Goal: Task Accomplishment & Management: Complete application form

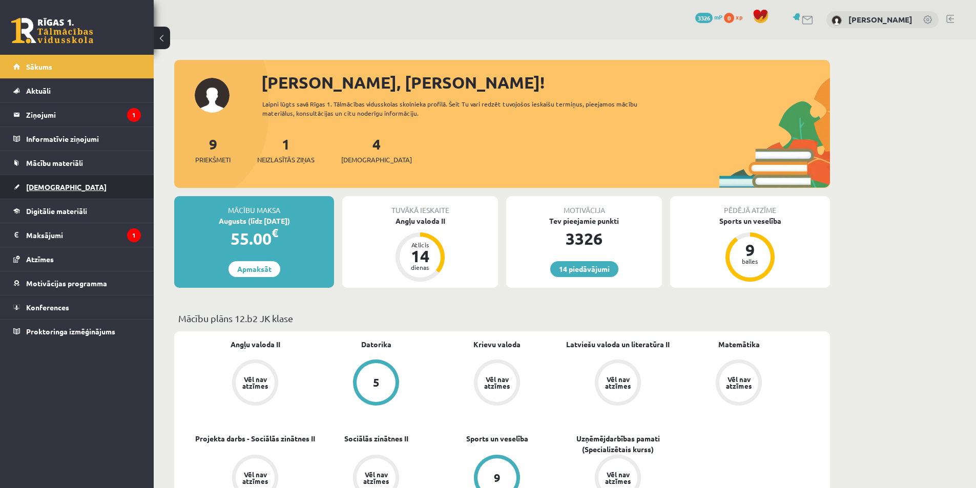
click at [75, 191] on link "[DEMOGRAPHIC_DATA]" at bounding box center [77, 187] width 128 height 24
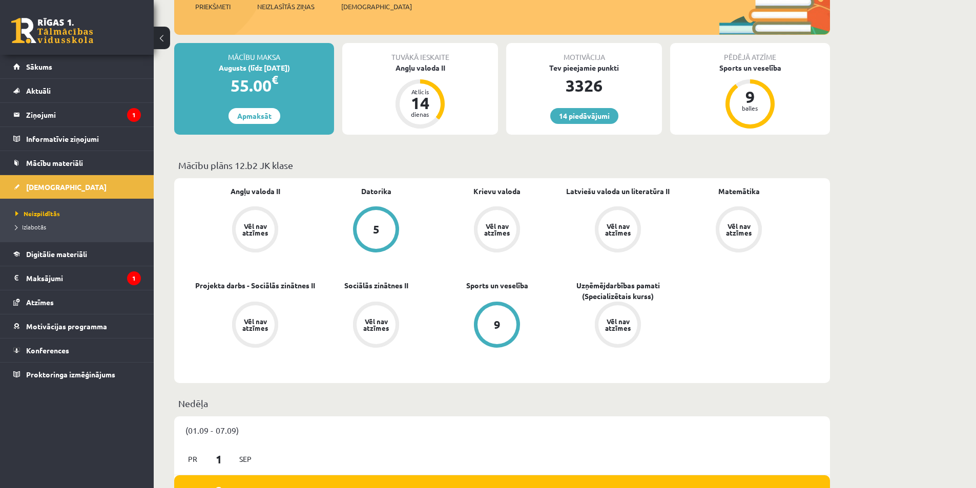
scroll to position [154, 0]
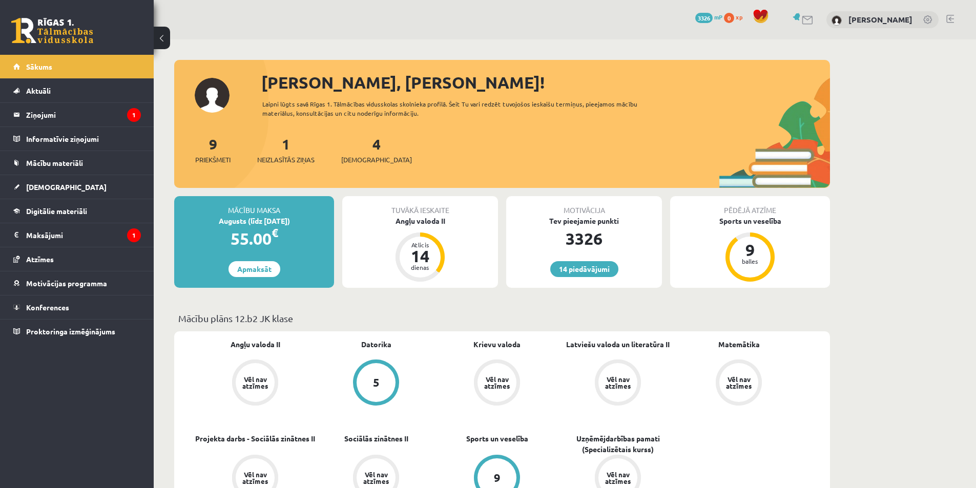
scroll to position [154, 0]
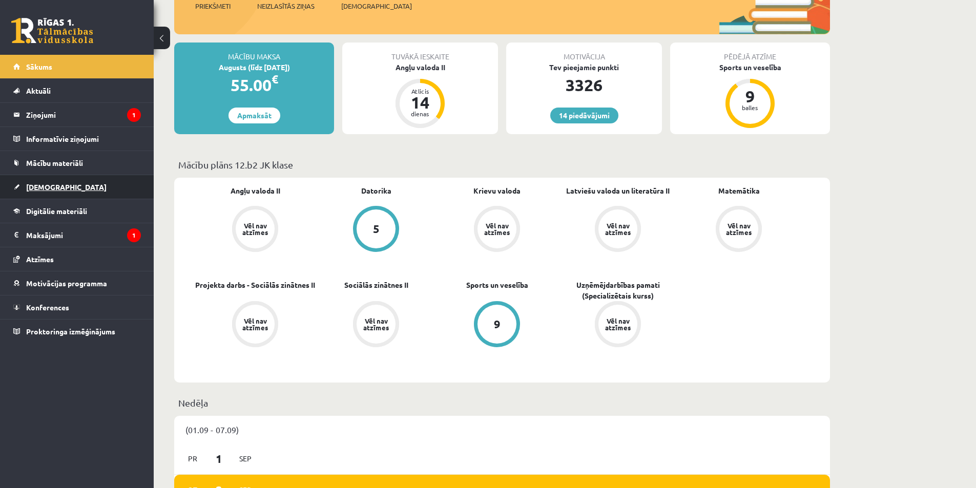
click at [63, 187] on link "[DEMOGRAPHIC_DATA]" at bounding box center [77, 187] width 128 height 24
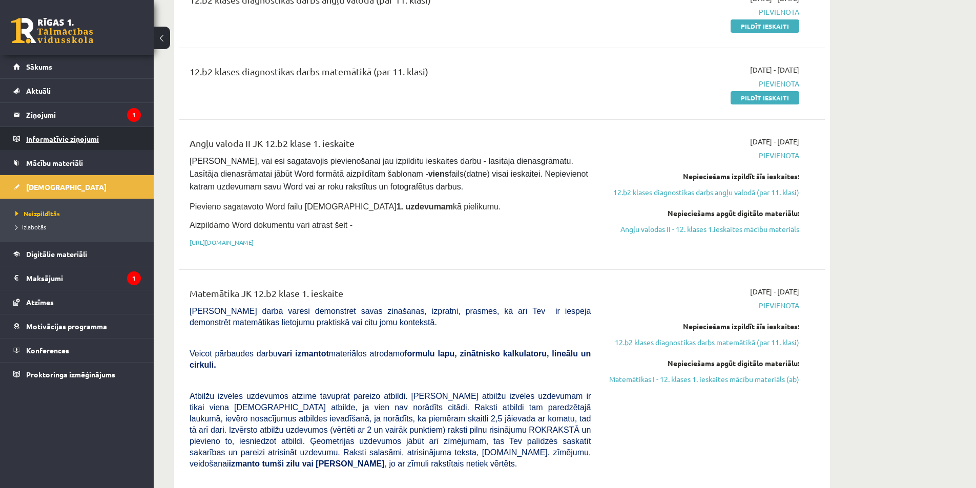
click at [105, 138] on legend "Informatīvie ziņojumi 0" at bounding box center [83, 139] width 115 height 24
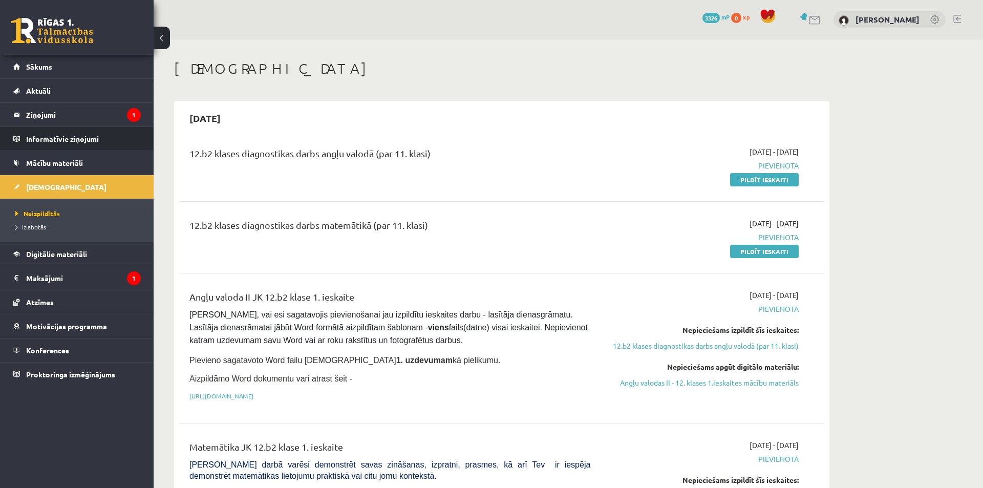
drag, startPoint x: 105, startPoint y: 138, endPoint x: 93, endPoint y: 127, distance: 16.7
click at [93, 127] on li "Informatīvie ziņojumi 0" at bounding box center [77, 139] width 154 height 25
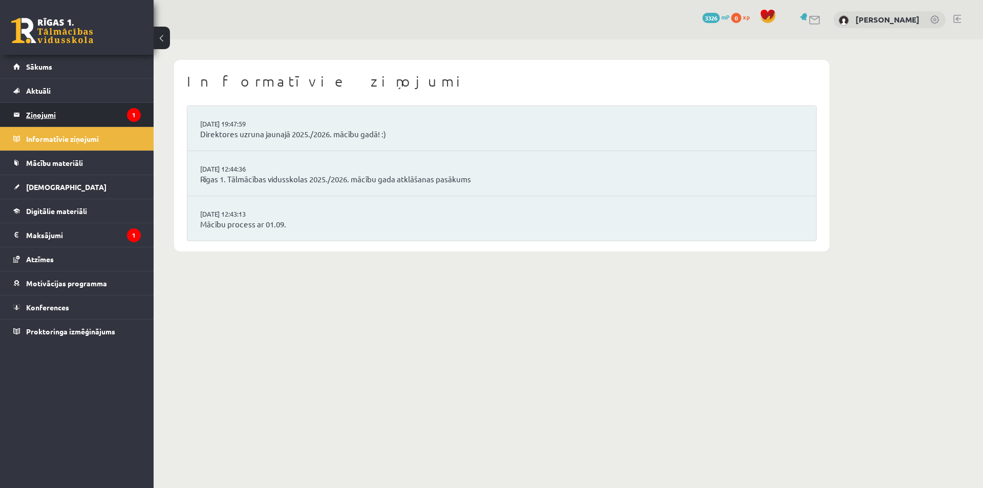
click at [94, 119] on legend "Ziņojumi 1" at bounding box center [83, 115] width 115 height 24
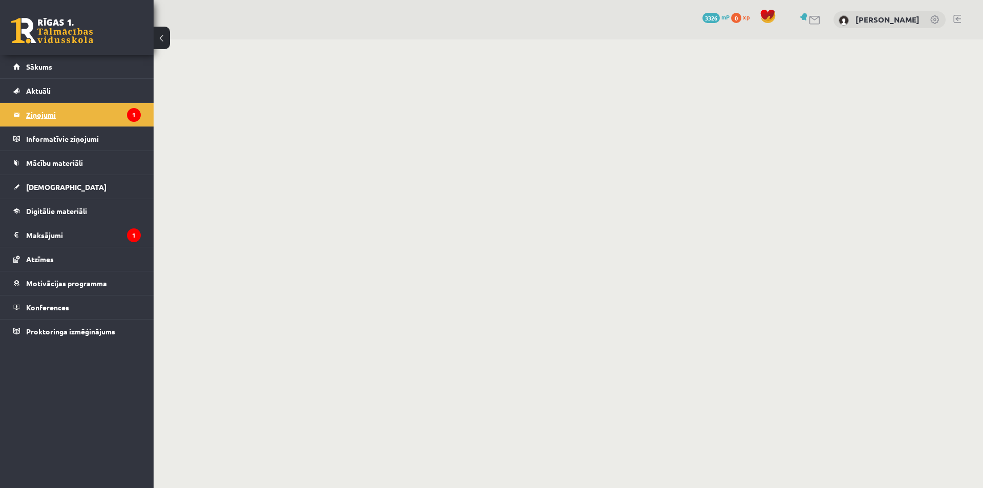
click at [85, 105] on legend "Ziņojumi 1" at bounding box center [83, 115] width 115 height 24
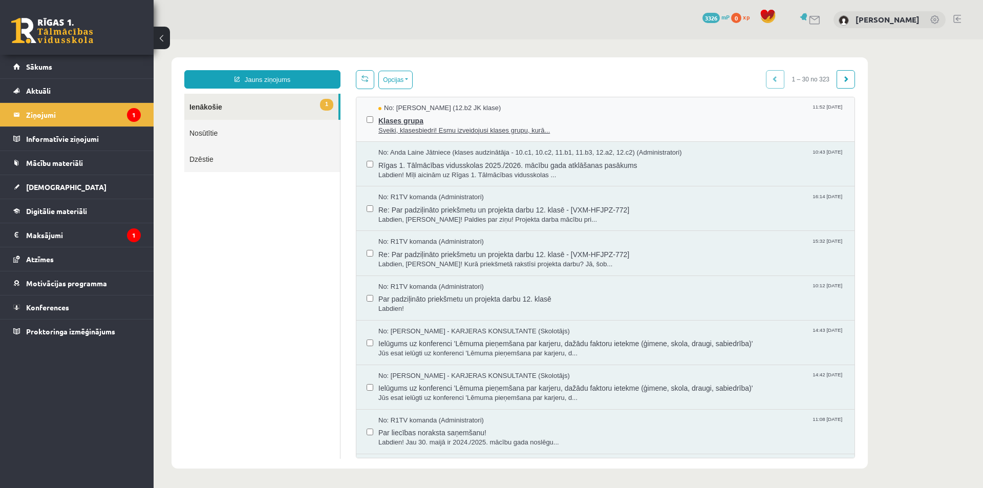
click at [560, 122] on span "Klases grupa" at bounding box center [612, 119] width 466 height 13
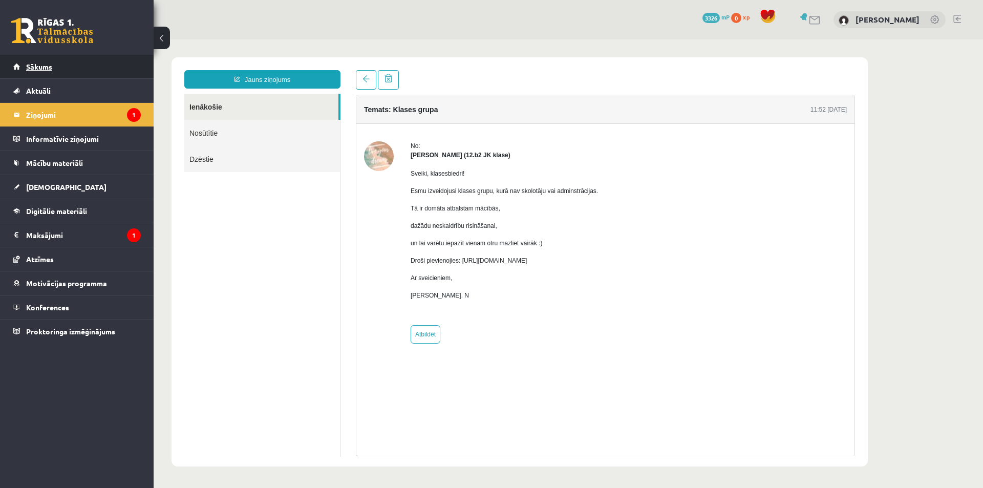
click at [34, 64] on span "Sākums" at bounding box center [39, 66] width 26 height 9
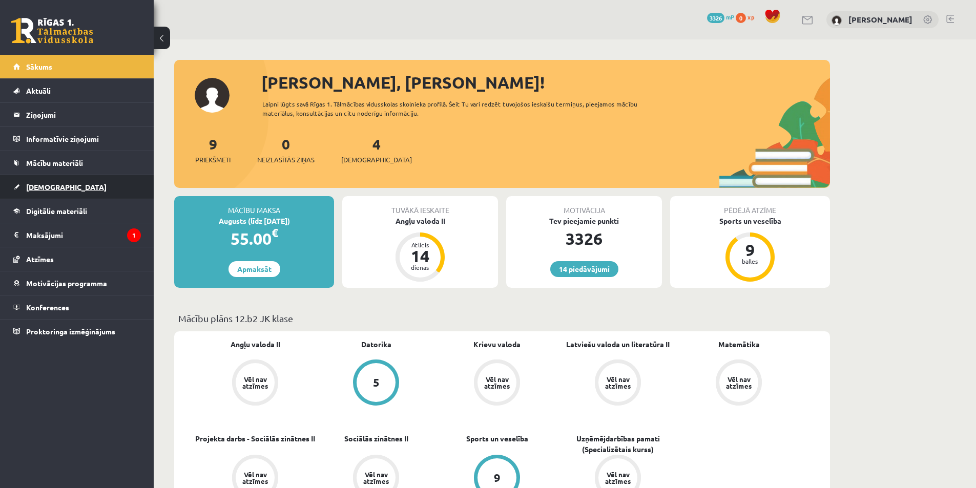
click at [55, 180] on link "[DEMOGRAPHIC_DATA]" at bounding box center [77, 187] width 128 height 24
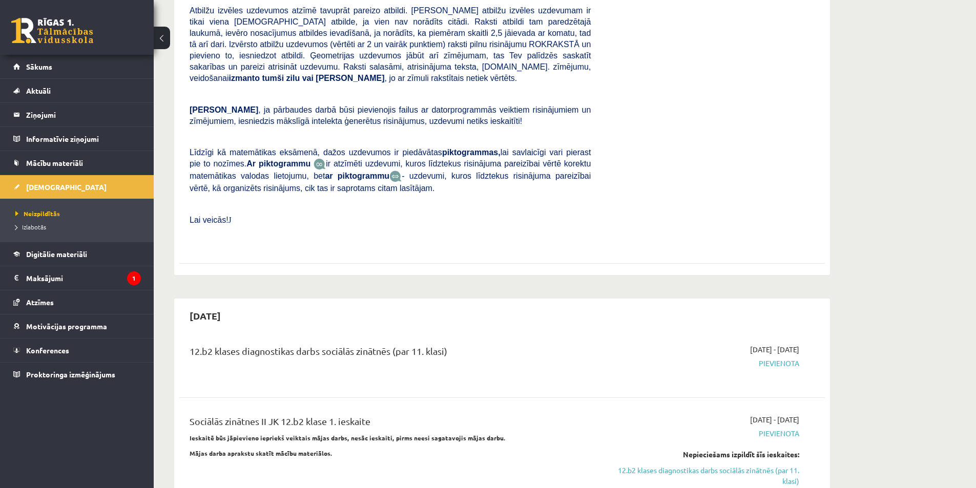
scroll to position [666, 0]
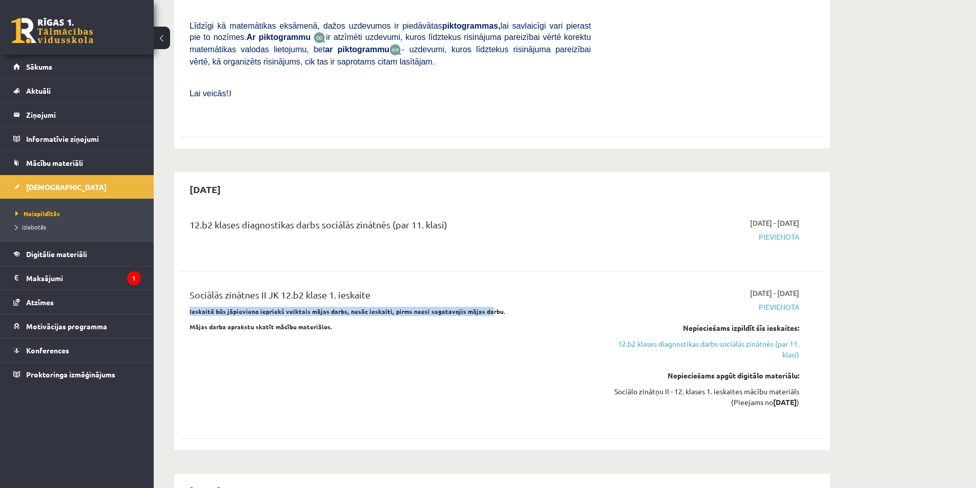
drag, startPoint x: 185, startPoint y: 286, endPoint x: 484, endPoint y: 283, distance: 298.1
click at [483, 288] on div "Sociālās zinātnes II JK 12.b2 klase 1. ieskaite Ieskaitē būs jāpievieno iepriek…" at bounding box center [390, 355] width 416 height 134
click at [479, 354] on div "Sociālās zinātnes II JK 12.b2 klase 1. ieskaite Ieskaitē būs jāpievieno iepriek…" at bounding box center [390, 355] width 416 height 134
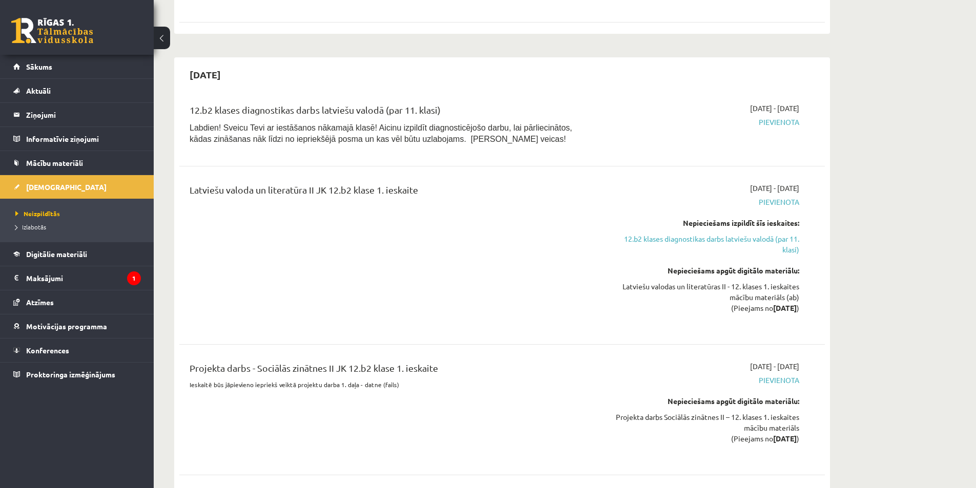
scroll to position [1537, 0]
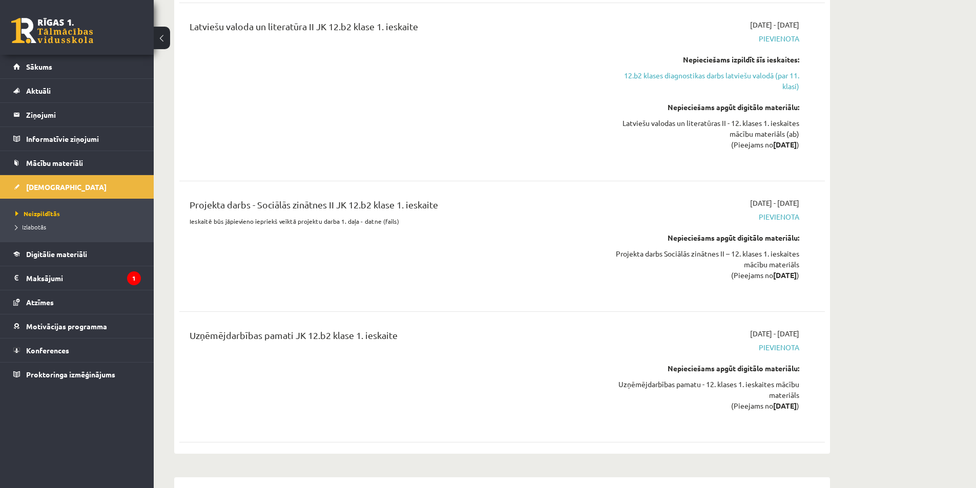
drag, startPoint x: 178, startPoint y: 180, endPoint x: 466, endPoint y: 175, distance: 288.4
click at [466, 175] on div "2025-10-31 12.b2 klases diagnostikas darbs latviešu valodā (par 11. klasi) Labd…" at bounding box center [502, 174] width 656 height 560
copy div "Projekta darbs - Sociālās zinātnes II JK 12.b2 klase 1. ieskaite"
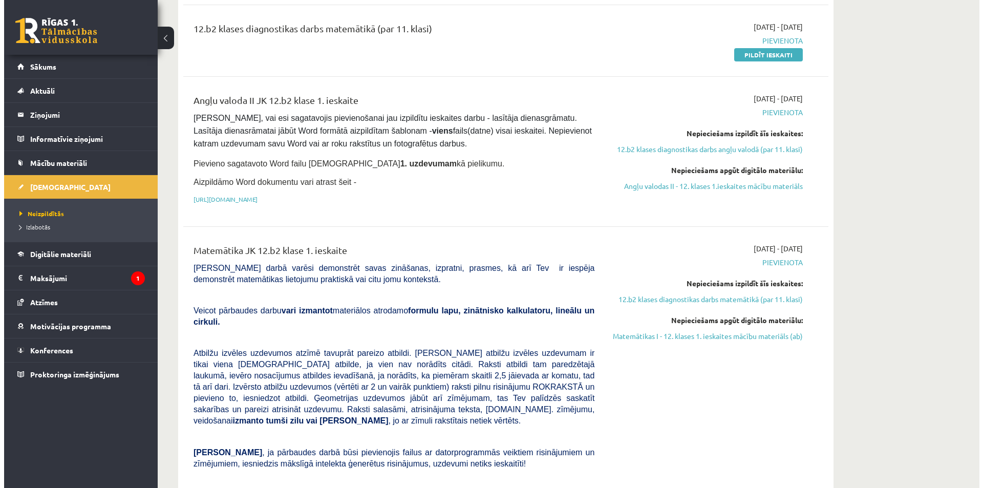
scroll to position [0, 0]
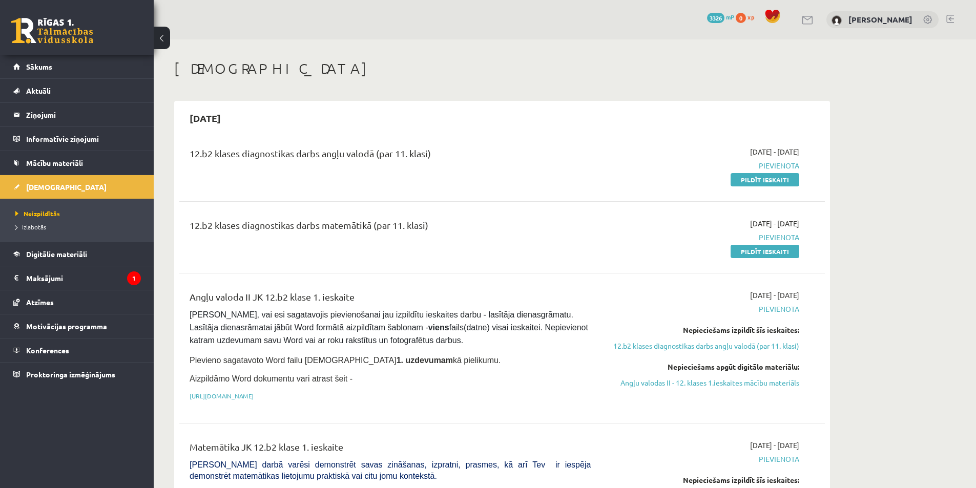
click at [492, 252] on div "12.b2 klases diagnostikas darbs matemātikā (par 11. klasi)" at bounding box center [390, 237] width 416 height 38
click at [774, 179] on link "Pildīt ieskaiti" at bounding box center [764, 179] width 69 height 13
click at [101, 166] on link "Mācību materiāli" at bounding box center [77, 163] width 128 height 24
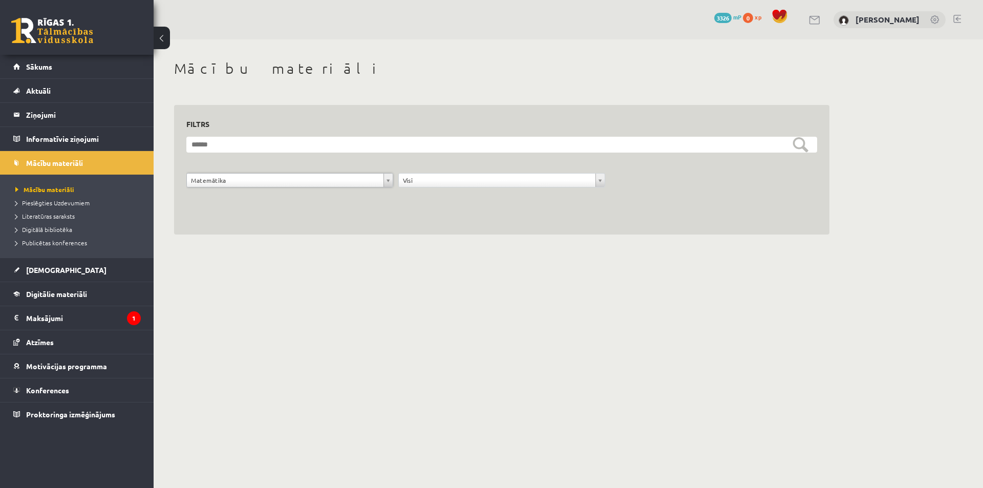
drag, startPoint x: 224, startPoint y: 171, endPoint x: 229, endPoint y: 173, distance: 6.0
click at [226, 173] on form "**********" at bounding box center [501, 168] width 631 height 62
click at [259, 189] on div "**********" at bounding box center [290, 182] width 212 height 19
click at [67, 204] on span "Pieslēgties Uzdevumiem" at bounding box center [52, 203] width 74 height 8
click at [128, 67] on link "Sākums" at bounding box center [77, 67] width 128 height 24
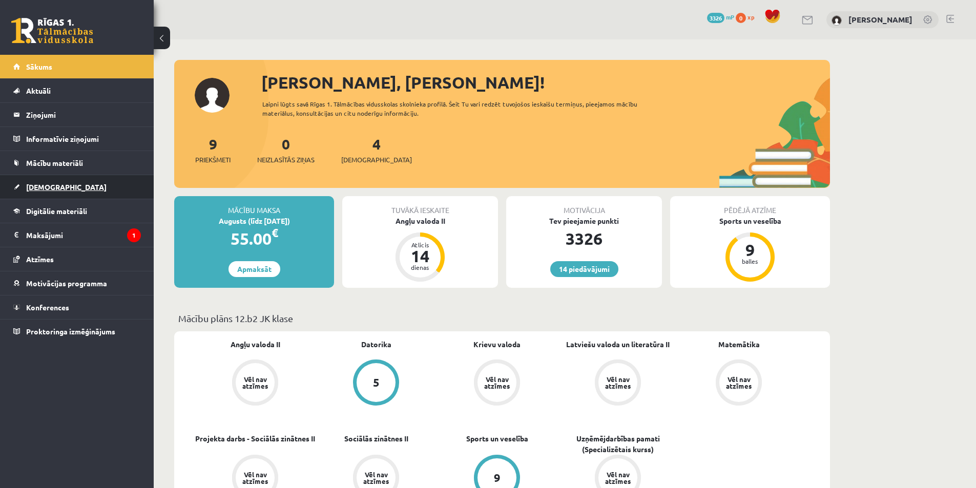
click at [90, 194] on link "[DEMOGRAPHIC_DATA]" at bounding box center [77, 187] width 128 height 24
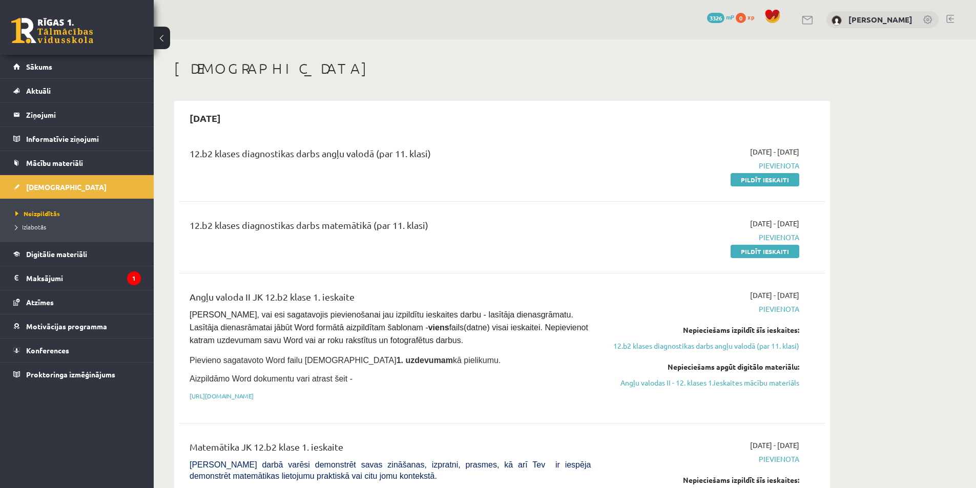
drag, startPoint x: 189, startPoint y: 154, endPoint x: 455, endPoint y: 152, distance: 266.4
click at [455, 152] on div "12.b2 klases diagnostikas darbs angļu valodā (par 11. klasi)" at bounding box center [390, 165] width 416 height 38
copy div "12.b2 klases diagnostikas darbs angļu valodā (par 11. klasi)"
click at [756, 182] on link "Pildīt ieskaiti" at bounding box center [764, 179] width 69 height 13
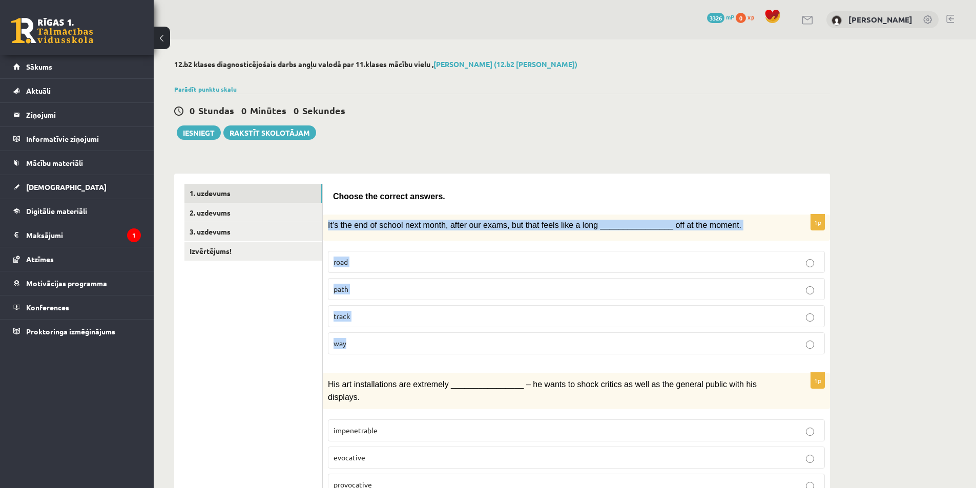
drag, startPoint x: 326, startPoint y: 224, endPoint x: 740, endPoint y: 345, distance: 430.8
click at [740, 345] on div "1p It’s the end of school next month, after our exams, but that feels like a lo…" at bounding box center [576, 289] width 507 height 148
copy div "It’s the end of school next month, after our exams, but that feels like a long …"
click at [217, 211] on link "2. uzdevums" at bounding box center [253, 212] width 138 height 19
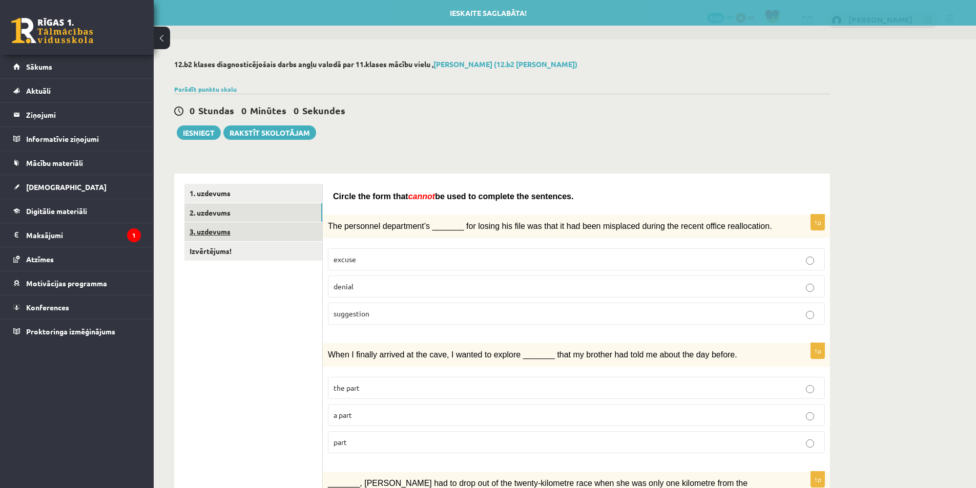
click at [228, 240] on link "3. uzdevums" at bounding box center [253, 231] width 138 height 19
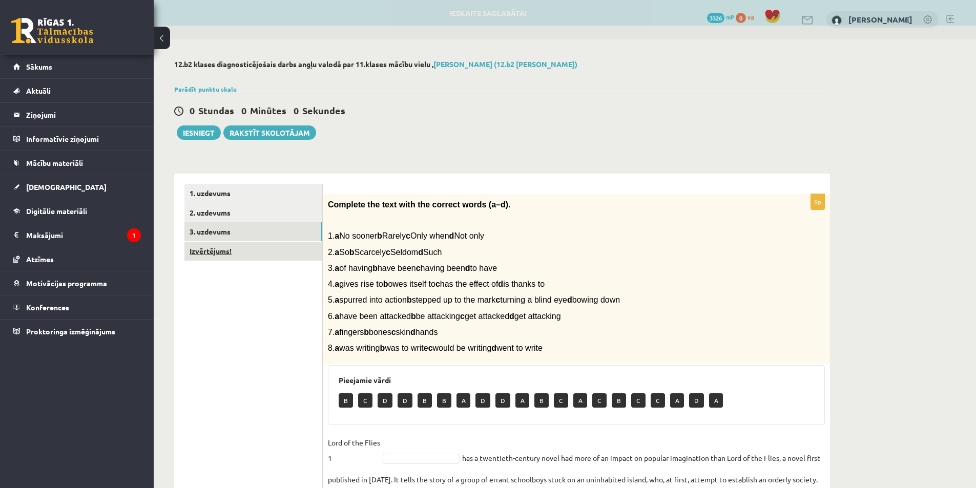
click at [229, 255] on link "Izvērtējums!" at bounding box center [253, 251] width 138 height 19
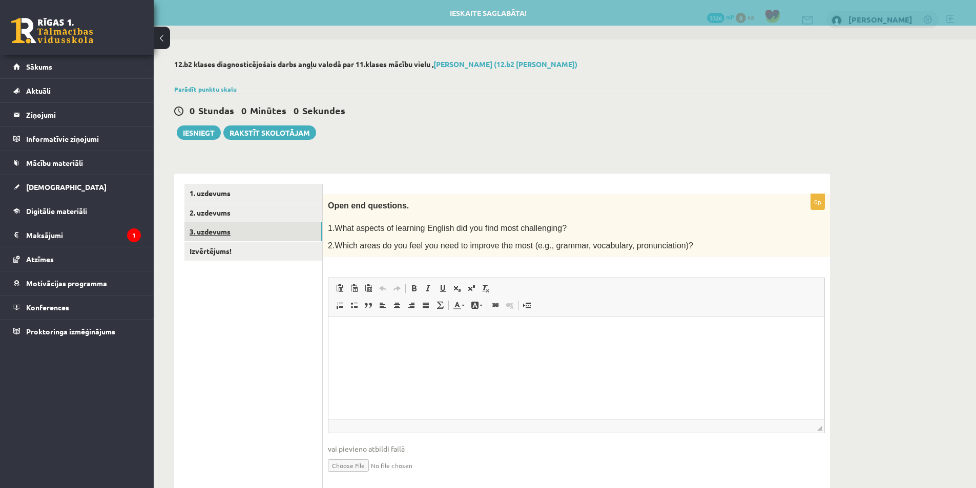
click at [222, 241] on link "3. uzdevums" at bounding box center [253, 231] width 138 height 19
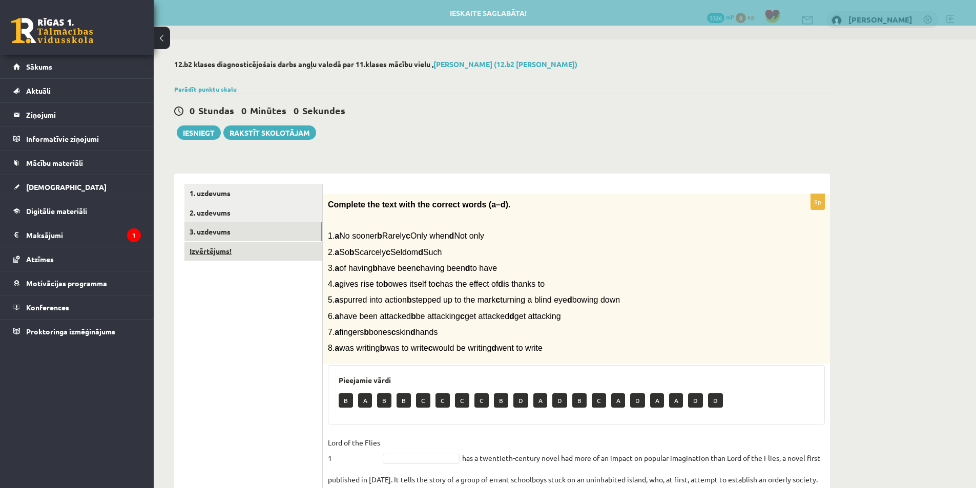
click at [240, 251] on link "Izvērtējums!" at bounding box center [253, 251] width 138 height 19
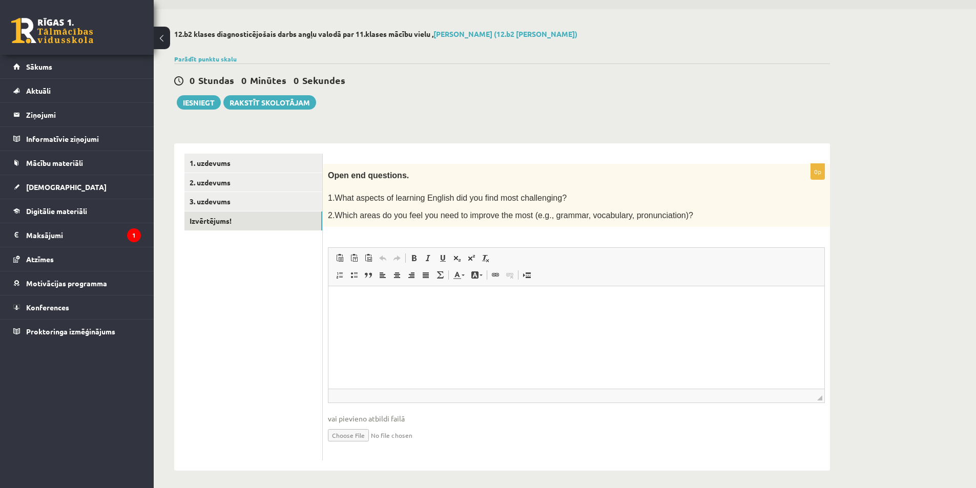
scroll to position [33, 0]
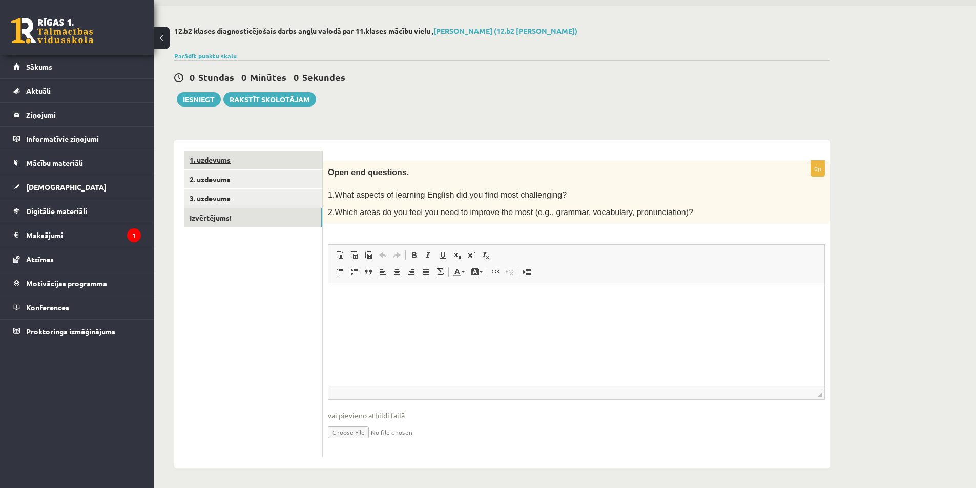
click at [223, 167] on link "1. uzdevums" at bounding box center [253, 160] width 138 height 19
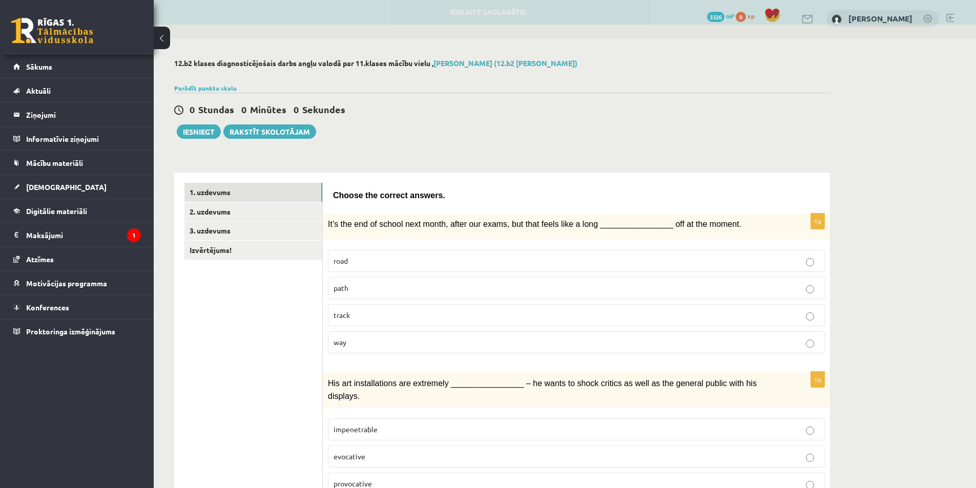
scroll to position [0, 0]
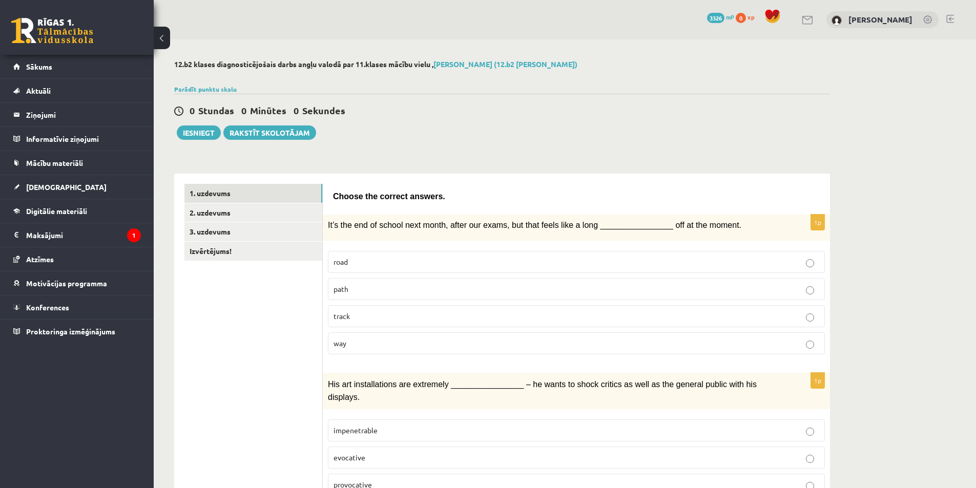
click at [349, 346] on p "way" at bounding box center [576, 343] width 486 height 11
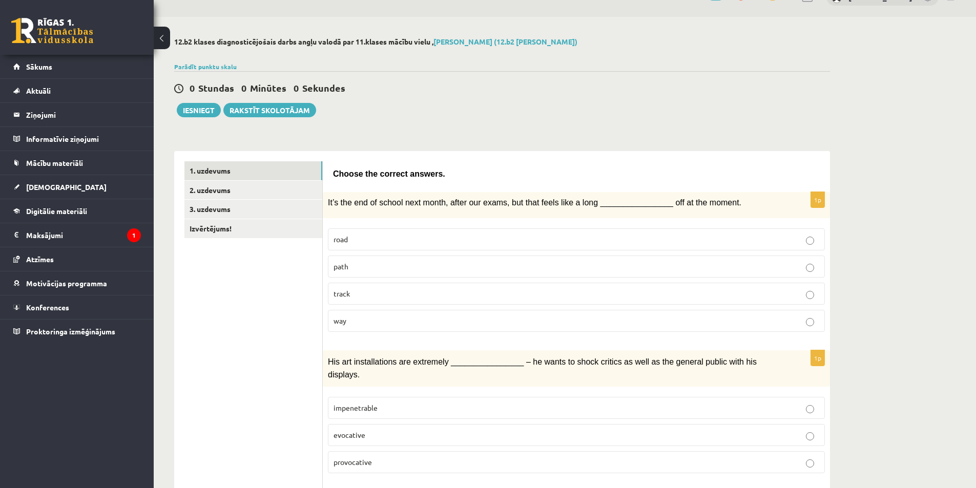
scroll to position [102, 0]
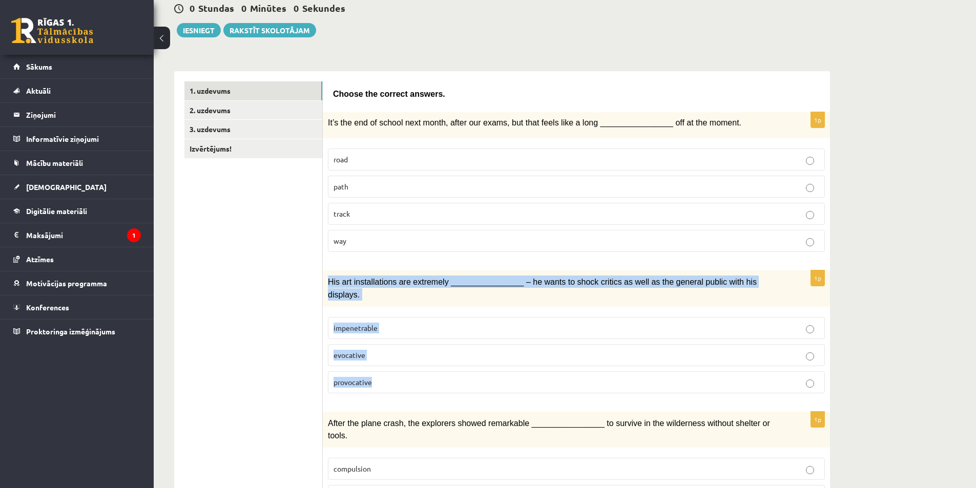
drag, startPoint x: 323, startPoint y: 279, endPoint x: 730, endPoint y: 364, distance: 416.1
click at [730, 364] on div "1p His art installations are extremely ________________ – he wants to shock cri…" at bounding box center [576, 335] width 507 height 131
copy div "His art installations are extremely ________________ – he wants to shock critic…"
click at [367, 378] on span "provocative" at bounding box center [352, 382] width 38 height 9
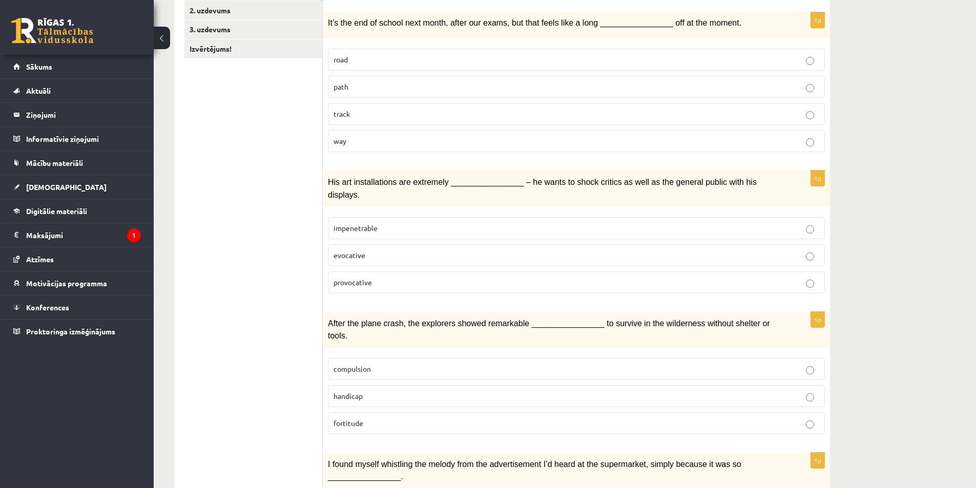
scroll to position [205, 0]
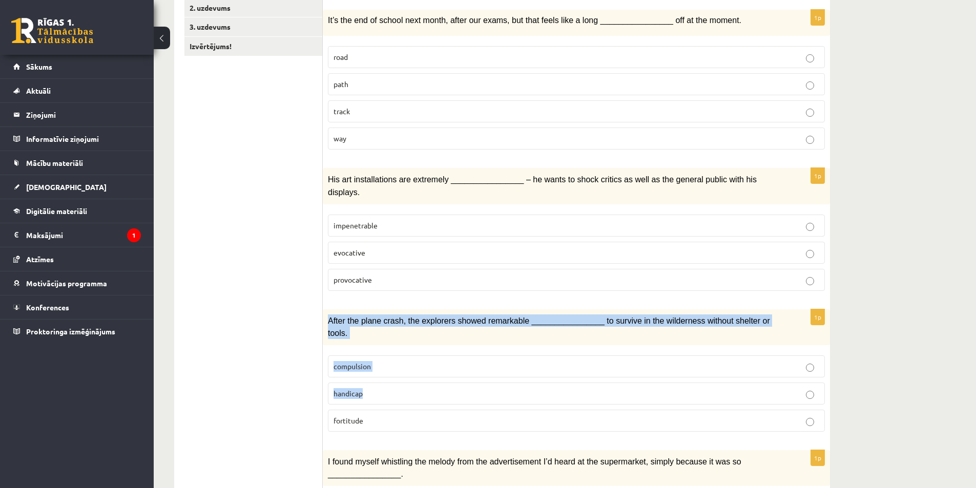
drag, startPoint x: 327, startPoint y: 310, endPoint x: 734, endPoint y: 366, distance: 410.6
click at [734, 366] on div "1p After the plane crash, the explorers showed remarkable ________________ to s…" at bounding box center [576, 374] width 507 height 131
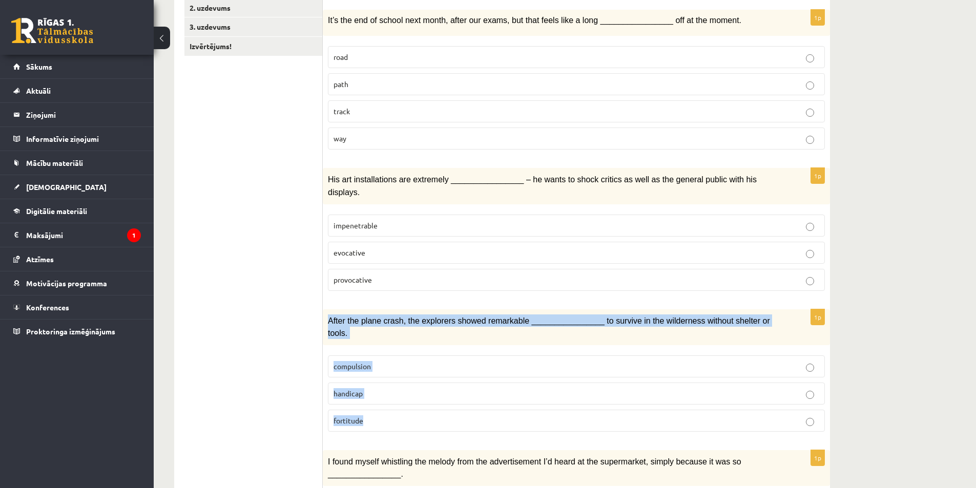
drag, startPoint x: 327, startPoint y: 311, endPoint x: 434, endPoint y: 385, distance: 130.3
click at [432, 400] on div "1p After the plane crash, the explorers showed remarkable ________________ to s…" at bounding box center [576, 374] width 507 height 131
copy div "After the plane crash, the explorers showed remarkable ________________ to surv…"
click at [368, 415] on p "fortitude" at bounding box center [576, 420] width 486 height 11
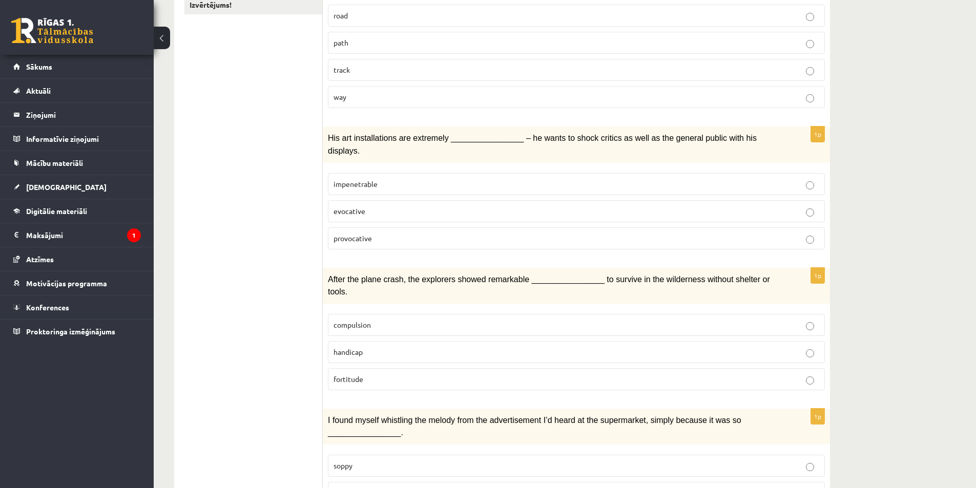
scroll to position [359, 0]
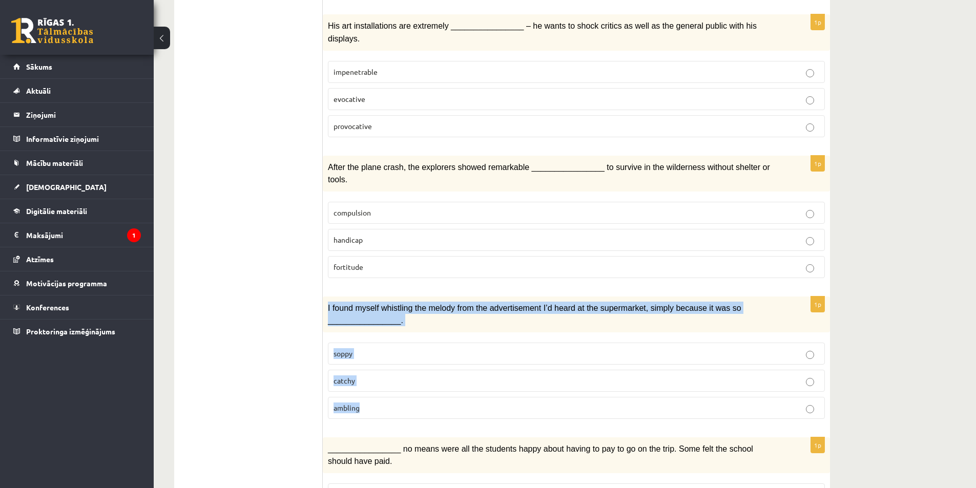
drag, startPoint x: 324, startPoint y: 281, endPoint x: 452, endPoint y: 381, distance: 162.0
click at [452, 381] on div "1p I found myself whistling the melody from the advertisement I’d heard at the …" at bounding box center [576, 362] width 507 height 131
copy div "I found myself whistling the melody from the advertisement I’d heard at the sup…"
click at [361, 375] on p "catchy" at bounding box center [576, 380] width 486 height 11
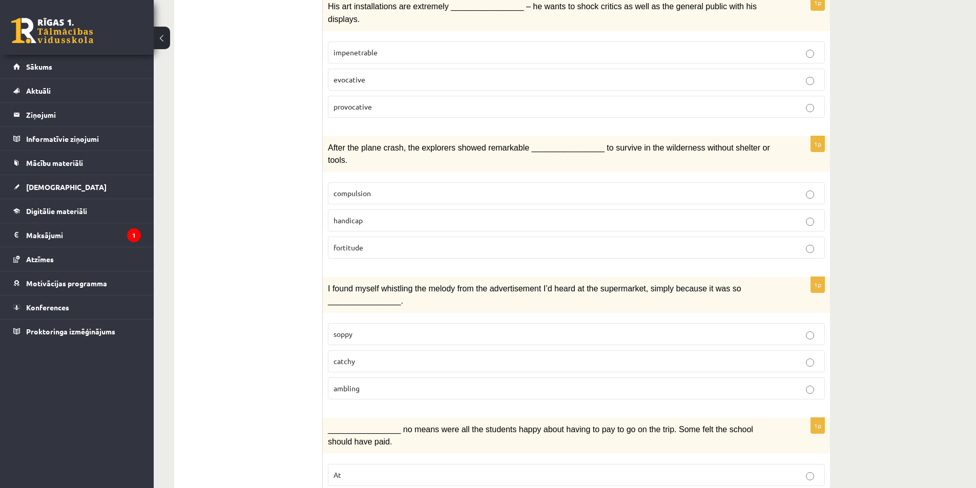
scroll to position [410, 0]
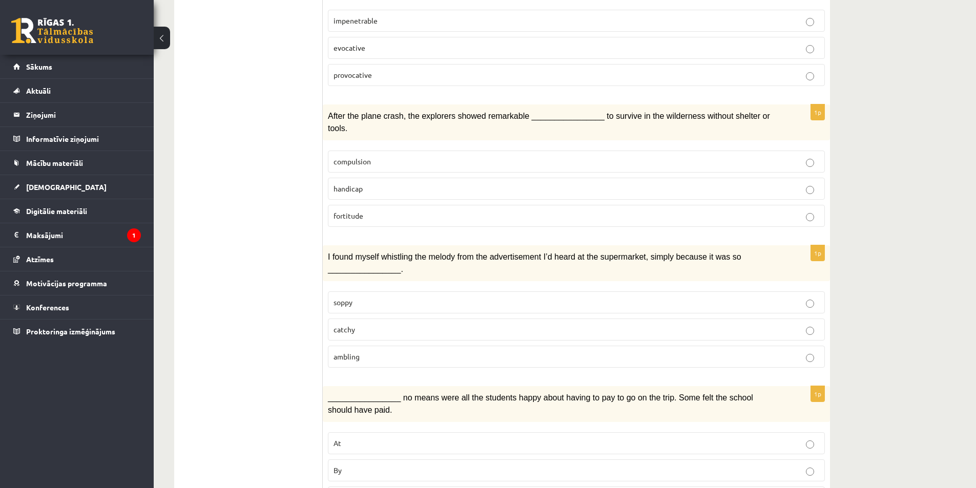
drag, startPoint x: 321, startPoint y: 370, endPoint x: 469, endPoint y: 386, distance: 148.9
click at [393, 391] on p "________________ no means were all the students happy about having to pay to go…" at bounding box center [551, 403] width 446 height 25
click at [326, 386] on div "________________ no means were all the students happy about having to pay to go…" at bounding box center [576, 404] width 507 height 36
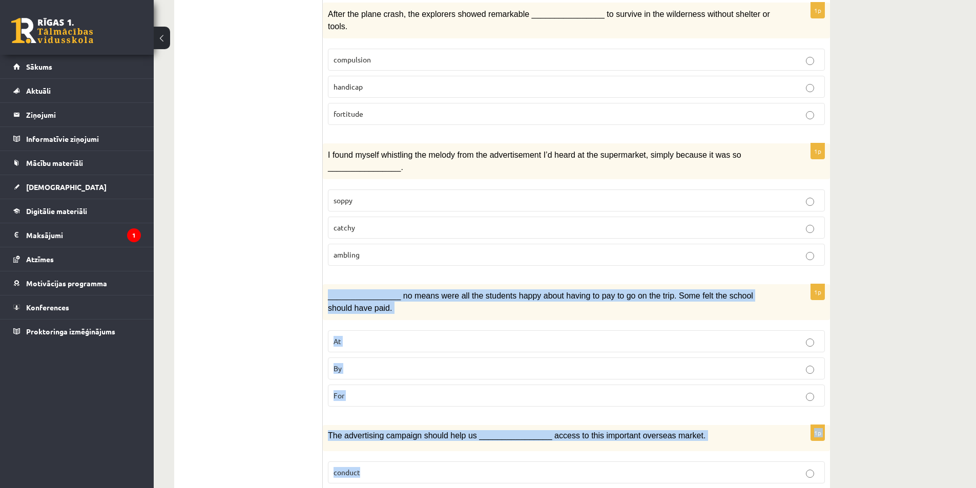
scroll to position [512, 0]
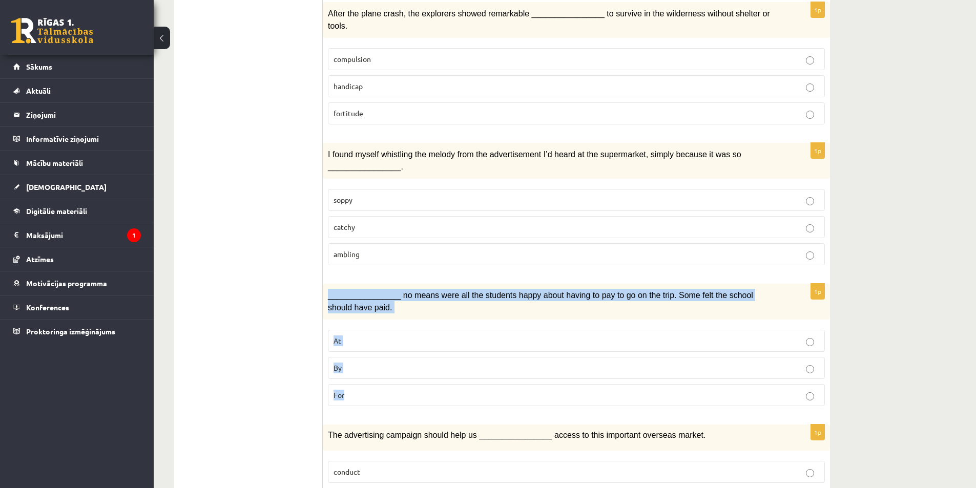
drag, startPoint x: 326, startPoint y: 373, endPoint x: 437, endPoint y: 361, distance: 111.3
click at [437, 361] on div "1p ________________ no means were all the students happy about having to pay to…" at bounding box center [576, 349] width 507 height 131
copy div "________________ no means were all the students happy about having to pay to go…"
click at [364, 363] on p "By" at bounding box center [576, 368] width 486 height 11
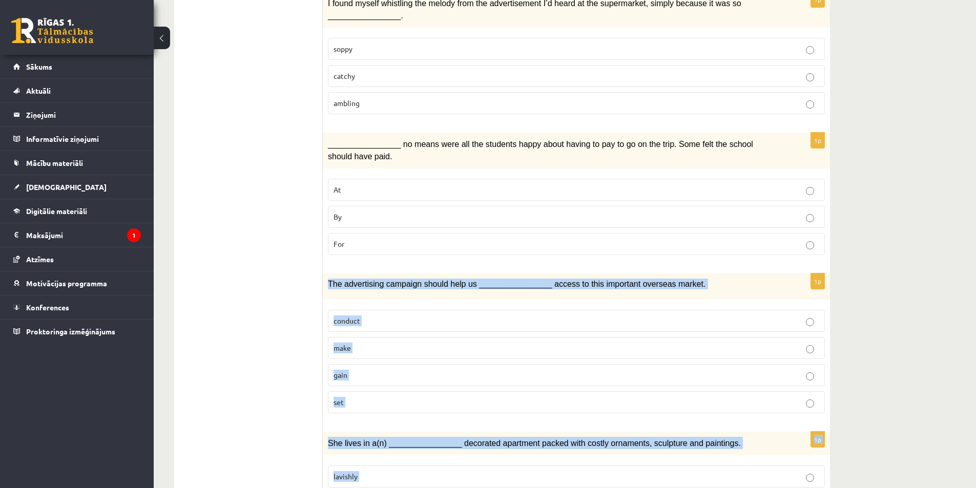
scroll to position [717, 0]
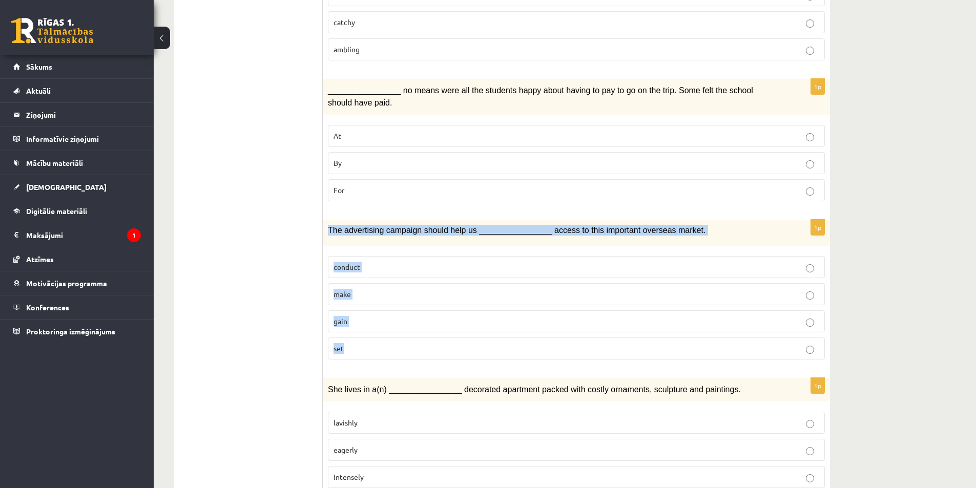
drag, startPoint x: 328, startPoint y: 404, endPoint x: 499, endPoint y: 321, distance: 190.8
click at [499, 321] on div "1p The advertising campaign should help us ________________ access to this impo…" at bounding box center [576, 294] width 507 height 148
copy div "The advertising campaign should help us ________________ access to this importa…"
click at [356, 316] on p "gain" at bounding box center [576, 321] width 486 height 11
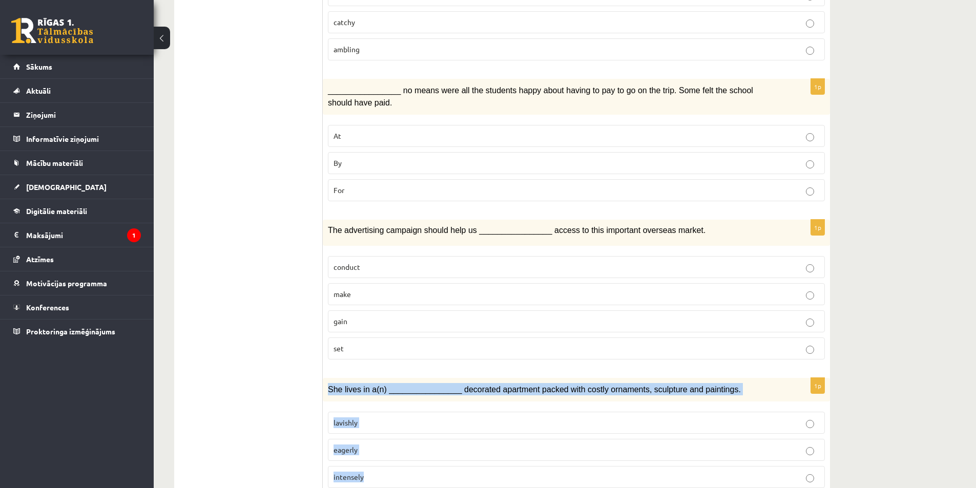
drag, startPoint x: 324, startPoint y: 361, endPoint x: 423, endPoint y: 445, distance: 129.7
click at [423, 445] on div "1p She lives in a(n) ________________ decorated apartment packed with costly or…" at bounding box center [576, 437] width 507 height 118
copy div "She lives in a(n) ________________ decorated apartment packed with costly ornam…"
click at [367, 412] on label "lavishly" at bounding box center [576, 423] width 497 height 22
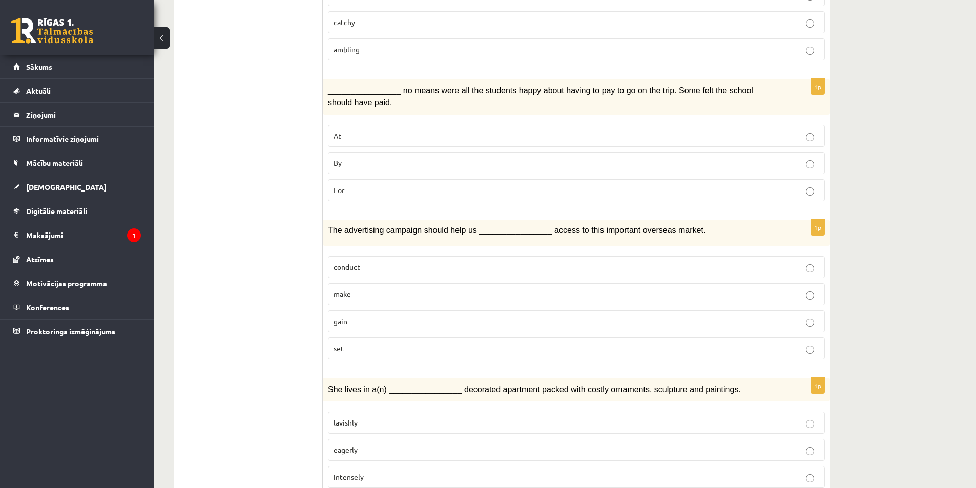
click at [278, 406] on ul "1. uzdevums 2. uzdevums 3. uzdevums Izvērtējums!" at bounding box center [253, 317] width 138 height 1701
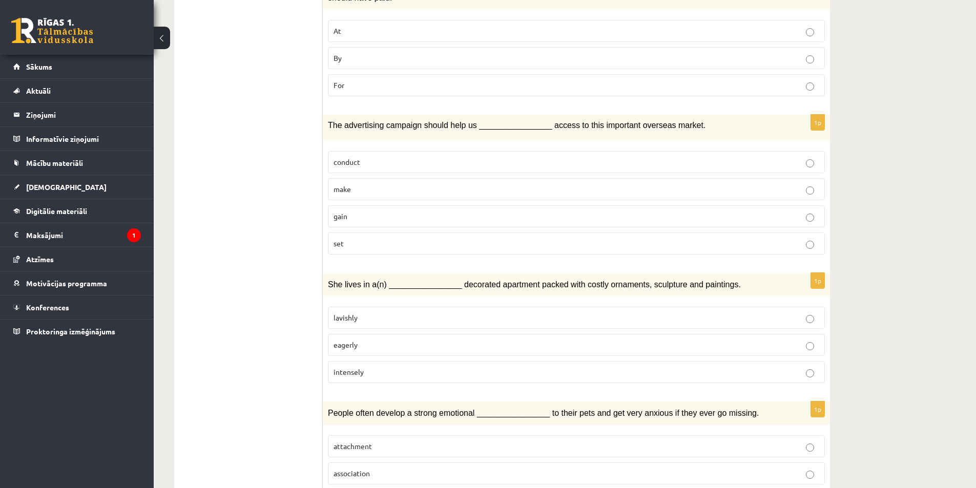
scroll to position [871, 0]
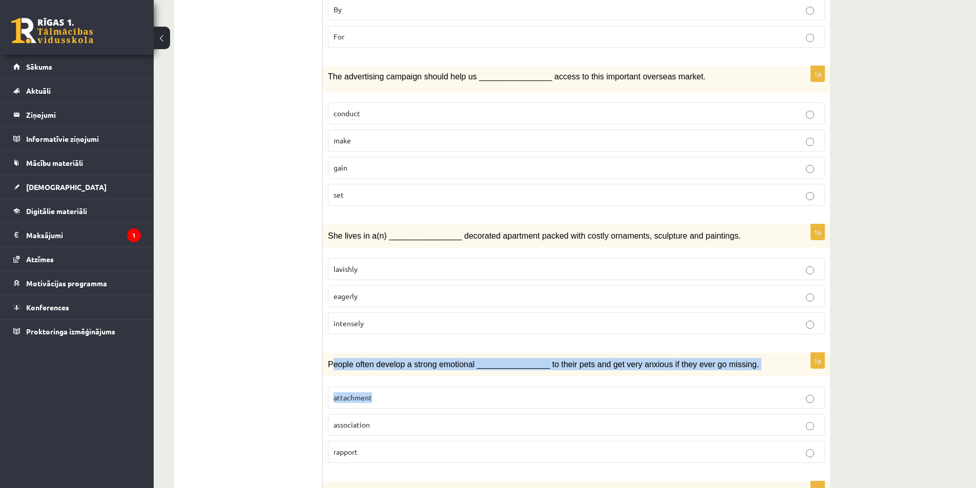
drag, startPoint x: 330, startPoint y: 336, endPoint x: 664, endPoint y: 355, distance: 334.1
click at [664, 355] on div "1p People often develop a strong emotional ________________ to their pets and g…" at bounding box center [576, 412] width 507 height 118
click at [334, 360] on span "People often develop a strong emotional ________________ to their pets and get …" at bounding box center [543, 364] width 431 height 9
drag, startPoint x: 326, startPoint y: 336, endPoint x: 404, endPoint y: 420, distance: 114.9
click at [404, 420] on div "1p People often develop a strong emotional ________________ to their pets and g…" at bounding box center [576, 412] width 507 height 118
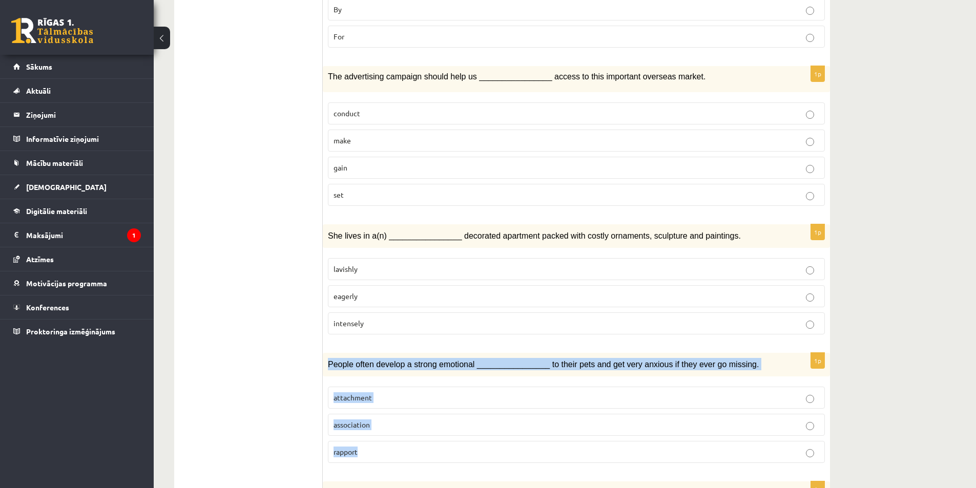
copy div "People often develop a strong emotional ________________ to their pets and get …"
click at [353, 393] on span "attachment" at bounding box center [352, 397] width 38 height 9
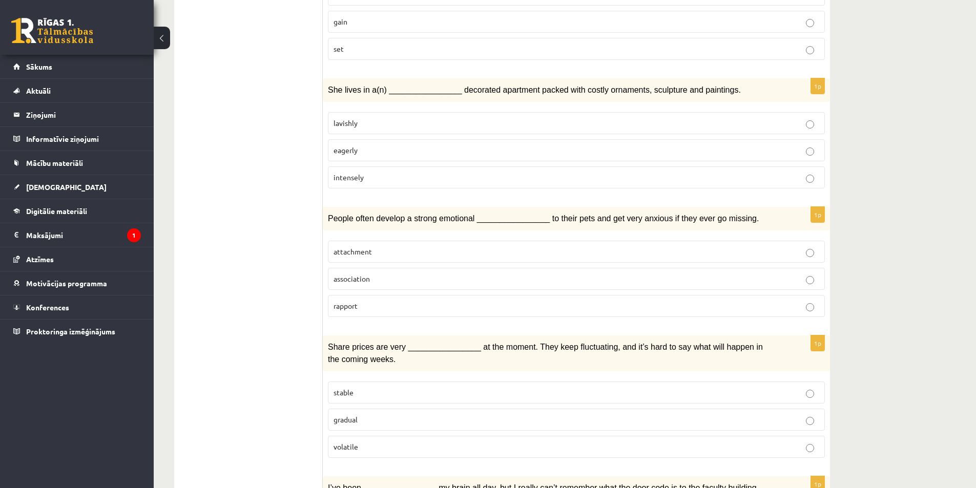
scroll to position [1024, 0]
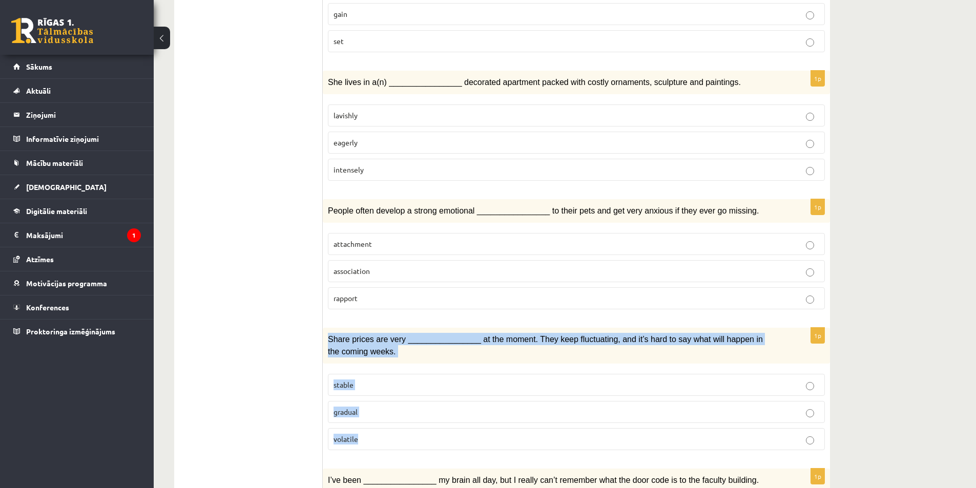
drag, startPoint x: 327, startPoint y: 305, endPoint x: 429, endPoint y: 412, distance: 147.5
click at [429, 412] on div "1p Share prices are very ________________ at the moment. They keep fluctuating,…" at bounding box center [576, 393] width 507 height 131
copy div "Share prices are very ________________ at the moment. They keep fluctuating, an…"
click at [358, 434] on span "volatile" at bounding box center [345, 438] width 25 height 9
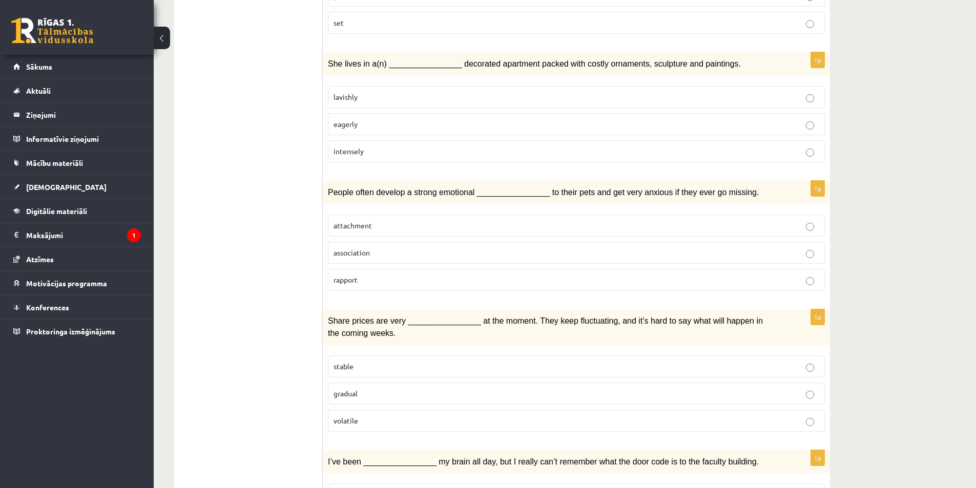
scroll to position [1127, 0]
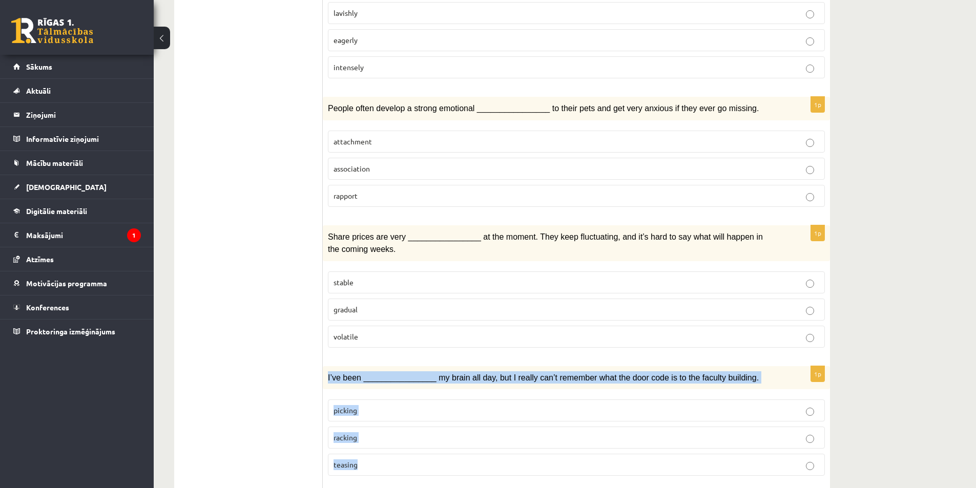
drag, startPoint x: 323, startPoint y: 343, endPoint x: 426, endPoint y: 429, distance: 134.3
click at [426, 429] on div "1p I’ve been ________________ my brain all day, but I really can’t remember wha…" at bounding box center [576, 425] width 507 height 118
copy div "I’ve been ________________ my brain all day, but I really can’t remember what t…"
click at [368, 432] on p "racking" at bounding box center [576, 437] width 486 height 11
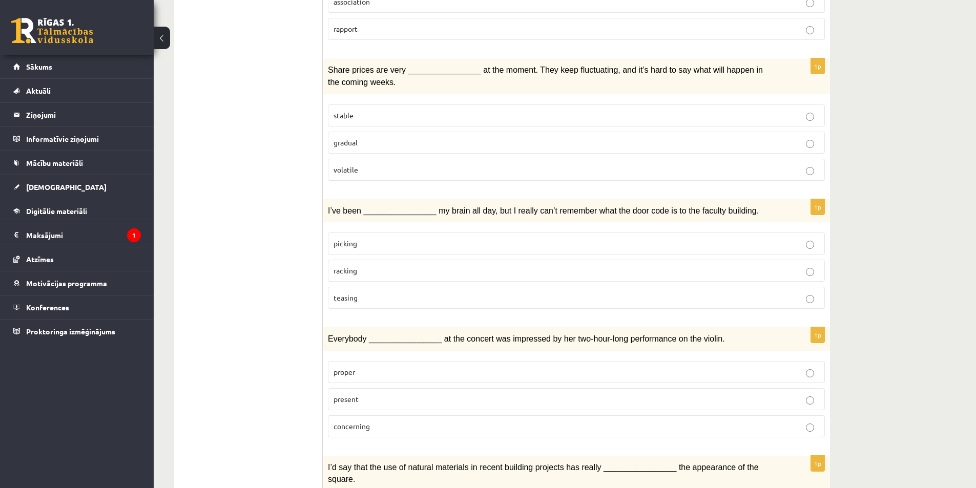
scroll to position [1332, 0]
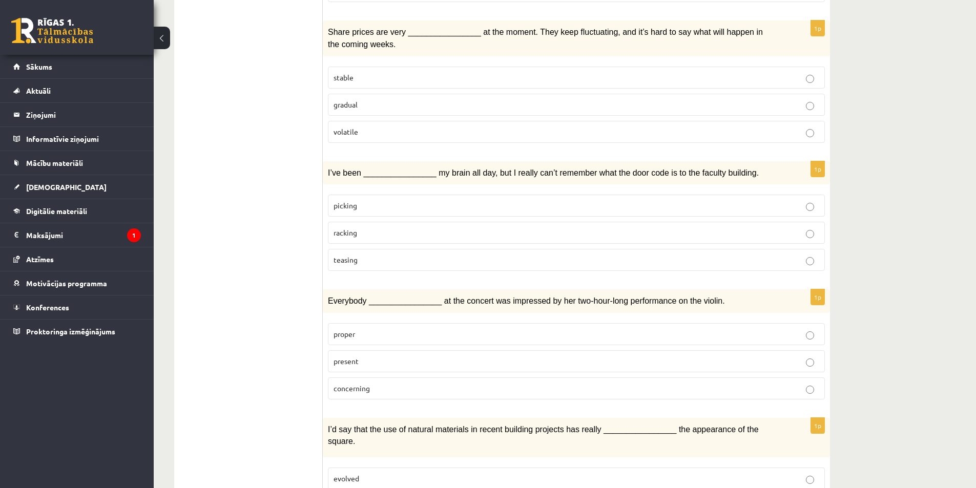
drag, startPoint x: 322, startPoint y: 269, endPoint x: 332, endPoint y: 302, distance: 34.3
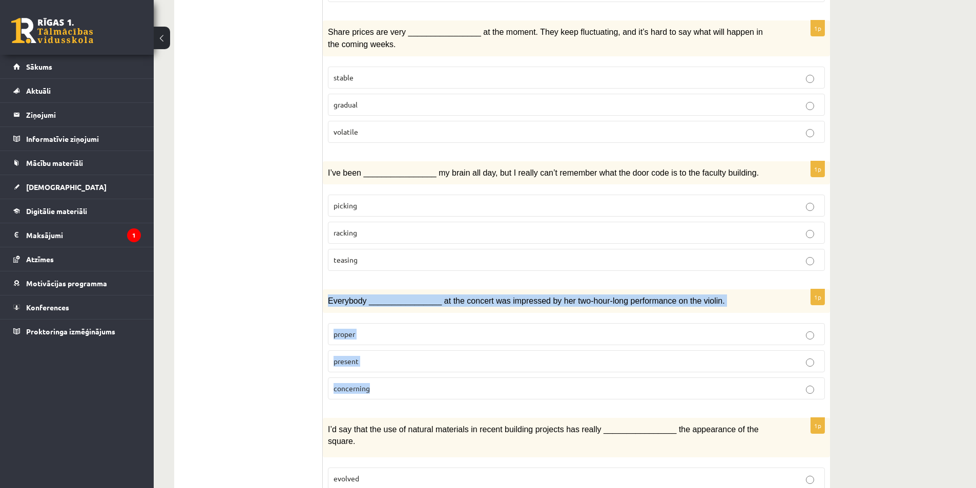
drag, startPoint x: 327, startPoint y: 264, endPoint x: 437, endPoint y: 354, distance: 142.6
click at [437, 354] on div "1p Everybody ________________ at the concert was impressed by her two-hour-long…" at bounding box center [576, 348] width 507 height 118
click at [373, 356] on p "present" at bounding box center [576, 361] width 486 height 11
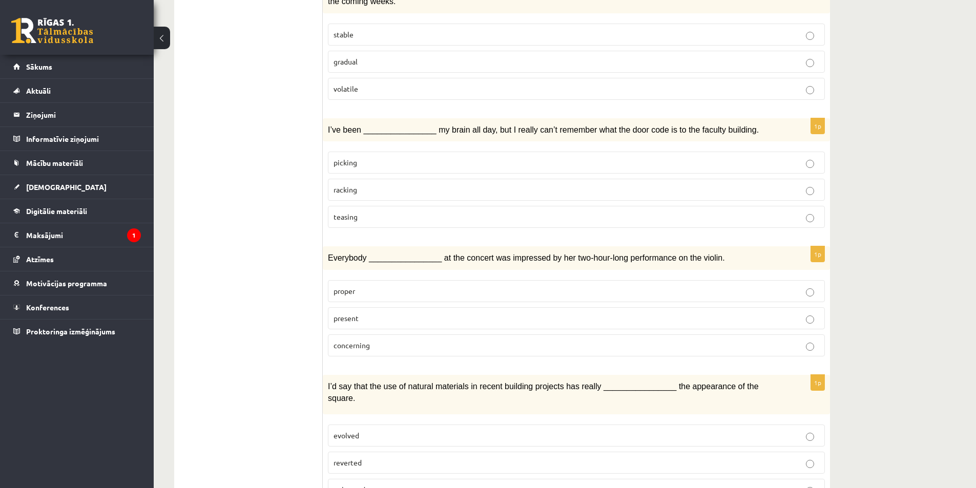
scroll to position [1385, 0]
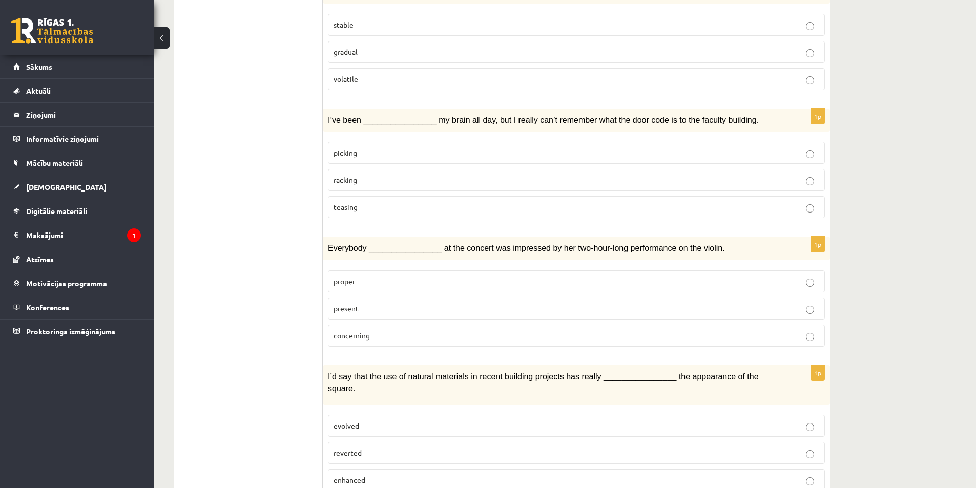
click at [331, 372] on span "I’d say that the use of natural materials in recent building projects has reall…" at bounding box center [543, 382] width 431 height 20
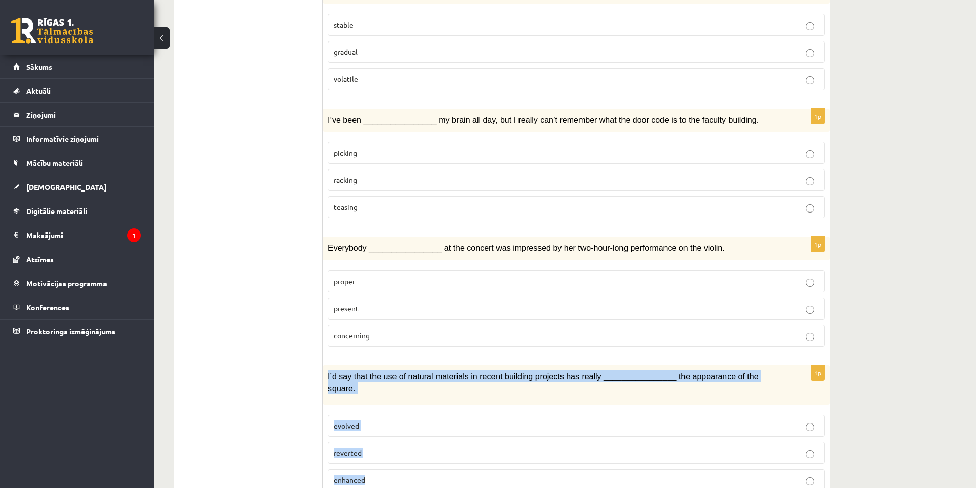
drag, startPoint x: 327, startPoint y: 345, endPoint x: 398, endPoint y: 434, distance: 113.8
click at [398, 434] on div "1p I’d say that the use of natural materials in recent building projects has re…" at bounding box center [576, 432] width 507 height 134
click at [361, 469] on label "enhanced" at bounding box center [576, 480] width 497 height 22
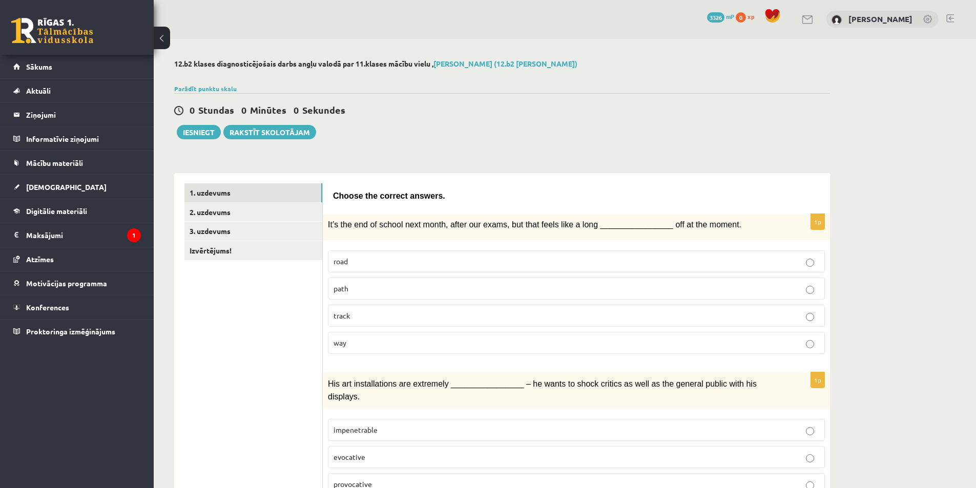
scroll to position [0, 0]
click at [235, 215] on link "2. uzdevums" at bounding box center [253, 212] width 138 height 19
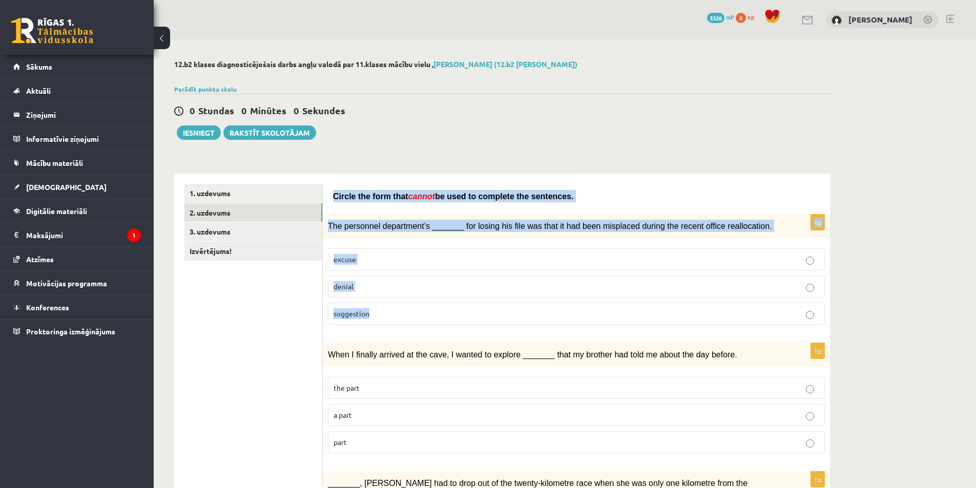
drag, startPoint x: 331, startPoint y: 196, endPoint x: 435, endPoint y: 311, distance: 155.2
click at [365, 308] on p "suggestion" at bounding box center [576, 313] width 486 height 11
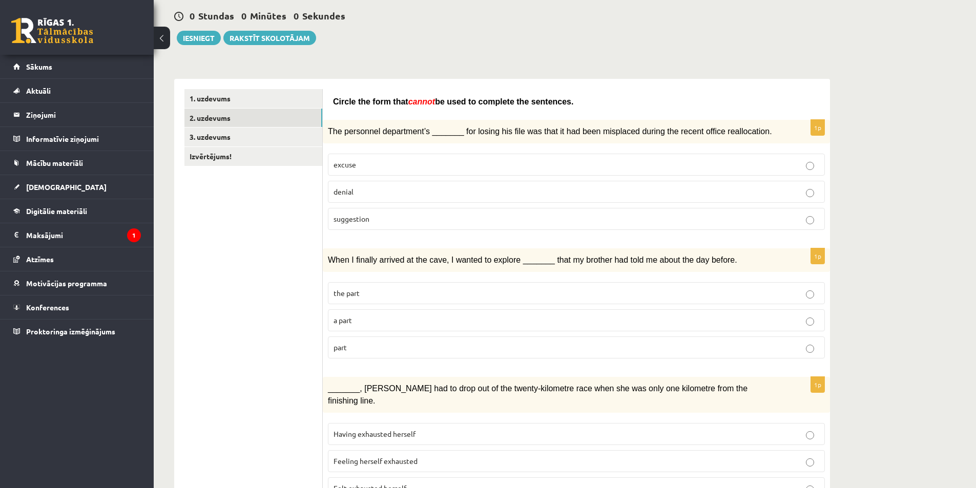
scroll to position [102, 0]
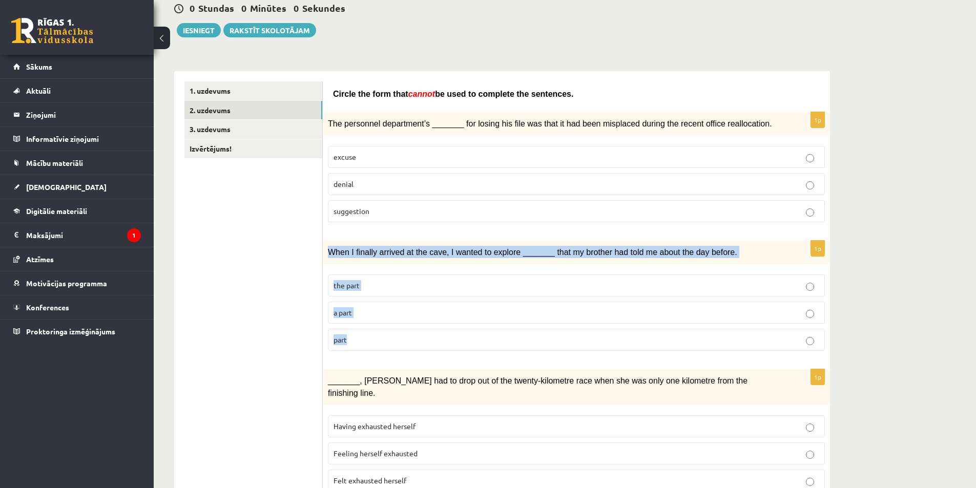
drag, startPoint x: 329, startPoint y: 252, endPoint x: 402, endPoint y: 353, distance: 124.8
click at [402, 353] on div "1p When I finally arrived at the cave, I wanted to explore _______ that my brot…" at bounding box center [576, 300] width 507 height 118
click at [377, 285] on p "the part" at bounding box center [576, 285] width 486 height 11
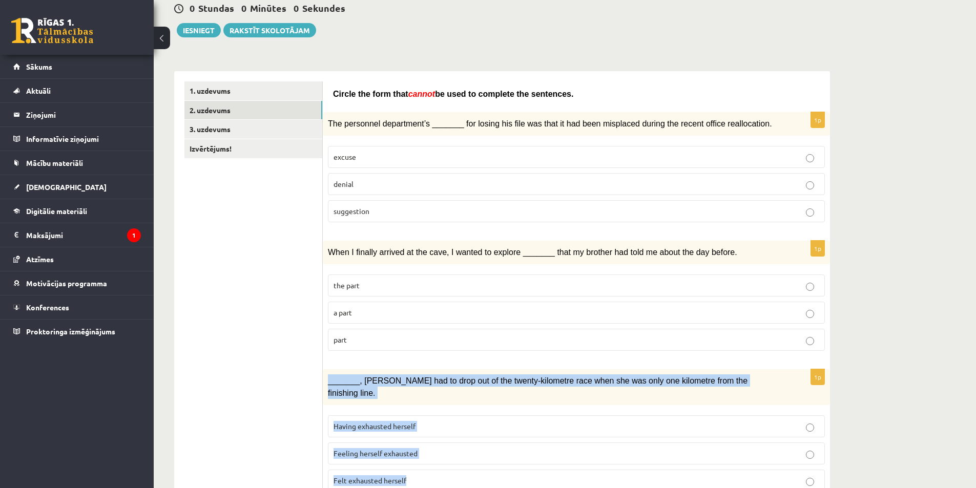
drag, startPoint x: 325, startPoint y: 378, endPoint x: 458, endPoint y: 461, distance: 156.9
click at [458, 461] on div "1p _______, Judy had to drop out of the twenty-kilometre race when she was only…" at bounding box center [576, 434] width 507 height 131
click at [374, 422] on span "Having exhausted herself" at bounding box center [374, 426] width 82 height 9
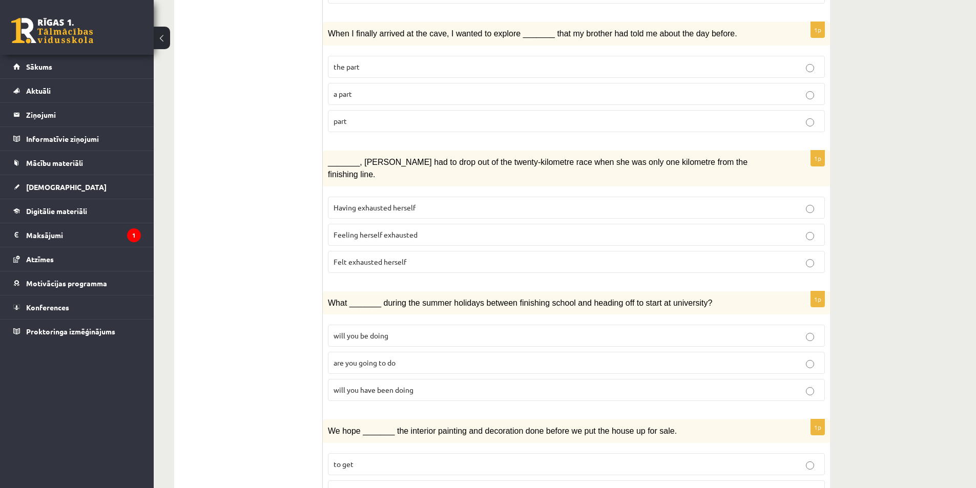
scroll to position [410, 0]
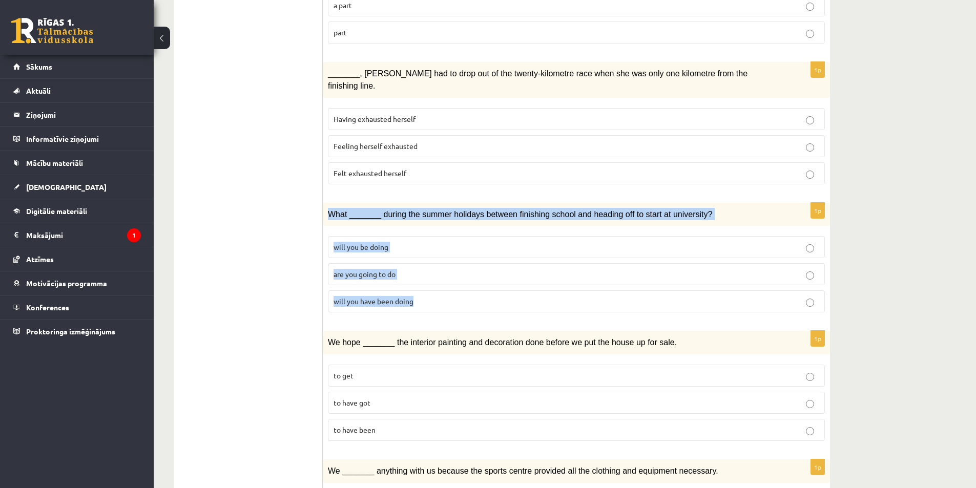
drag, startPoint x: 326, startPoint y: 199, endPoint x: 435, endPoint y: 284, distance: 137.9
click at [435, 285] on div "1p What _______ during the summer holidays between finishing school and heading…" at bounding box center [576, 262] width 507 height 118
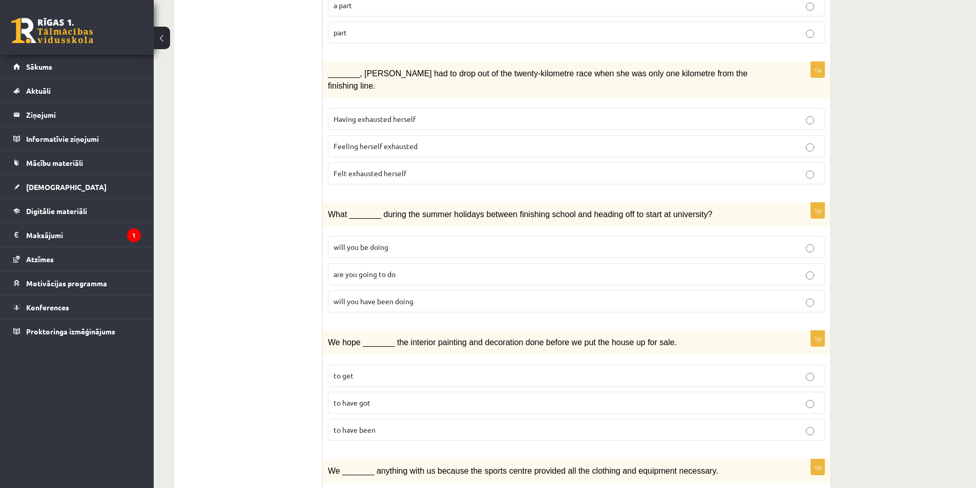
click at [259, 264] on ul "1. uzdevums 2. uzdevums 3. uzdevums Izvērtējums!" at bounding box center [253, 445] width 138 height 1343
click at [383, 242] on span "will you be doing" at bounding box center [360, 246] width 55 height 9
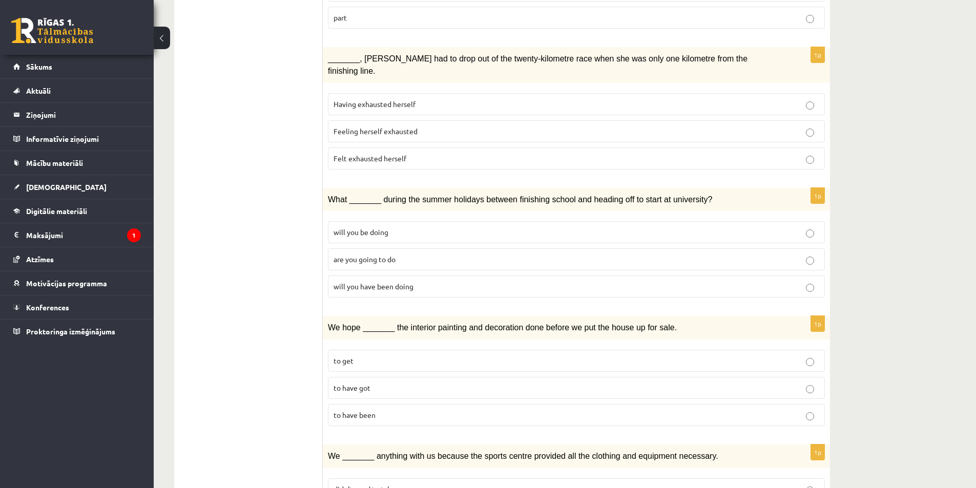
scroll to position [461, 0]
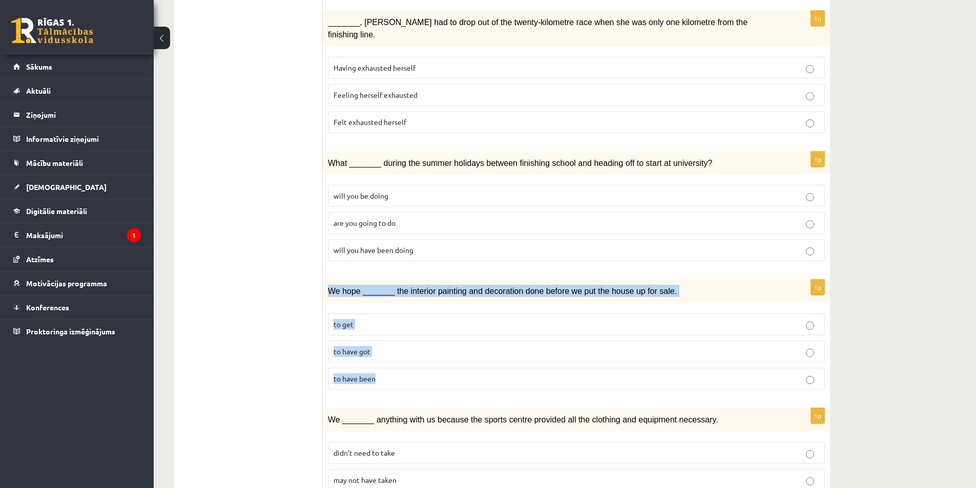
drag, startPoint x: 328, startPoint y: 273, endPoint x: 570, endPoint y: 1, distance: 363.6
click at [417, 355] on div "1p We hope _______ the interior painting and decoration done before we put the …" at bounding box center [576, 339] width 507 height 118
click at [360, 347] on span "to have got" at bounding box center [351, 351] width 37 height 9
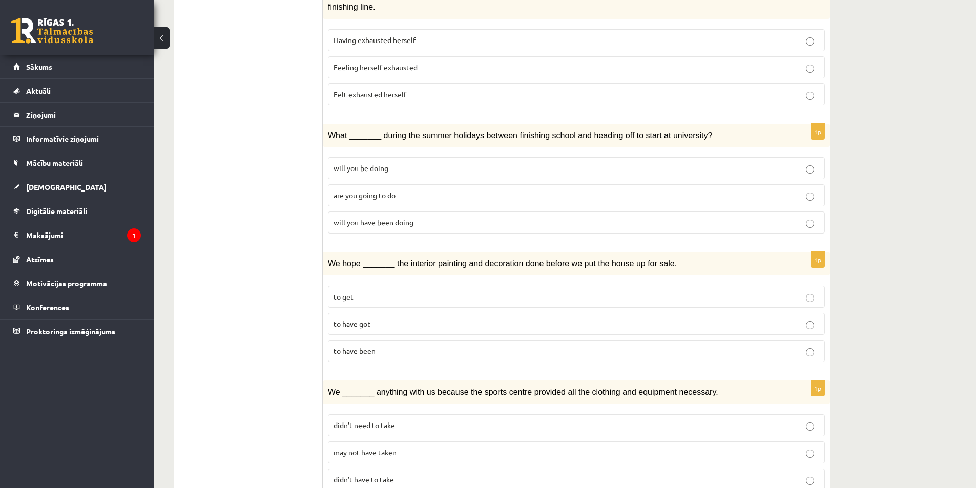
scroll to position [563, 0]
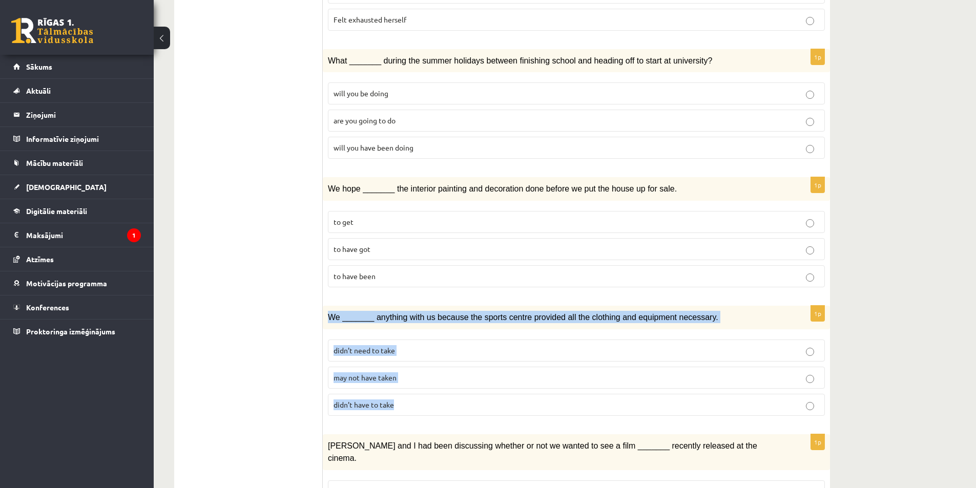
drag, startPoint x: 328, startPoint y: 299, endPoint x: 445, endPoint y: 381, distance: 143.1
click at [445, 381] on div "1p We _______ anything with us because the sports centre provided all the cloth…" at bounding box center [576, 365] width 507 height 118
click at [364, 400] on span "didn’t have to take" at bounding box center [363, 404] width 60 height 9
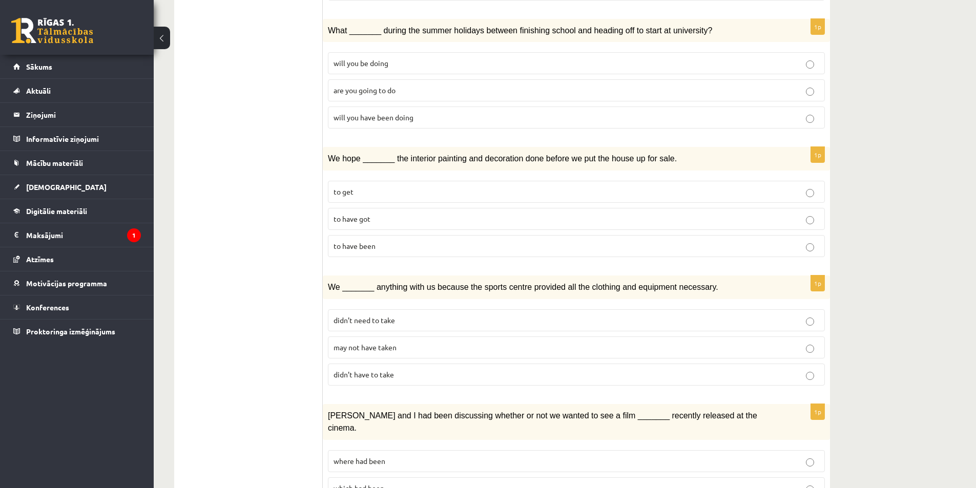
scroll to position [666, 0]
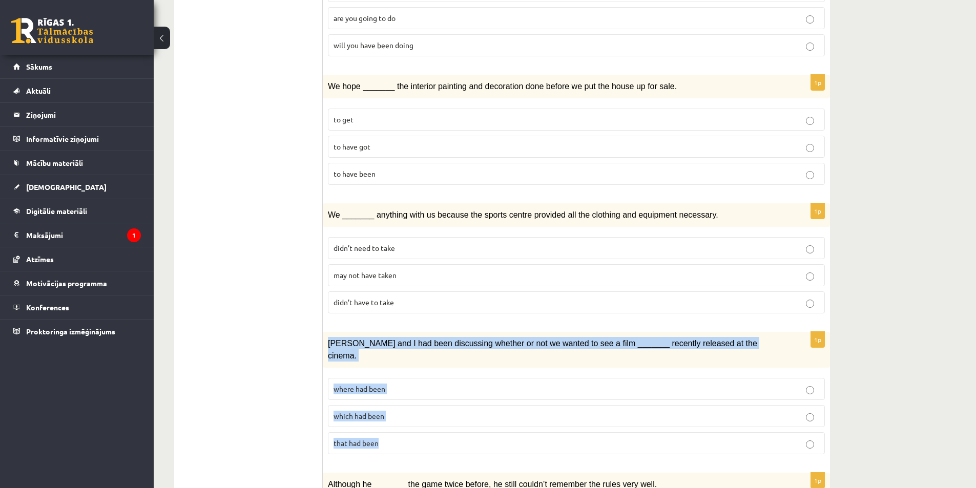
drag, startPoint x: 323, startPoint y: 327, endPoint x: 420, endPoint y: 403, distance: 123.4
click at [420, 403] on div "1p Clara and I had been discussing whether or not we wanted to see a film _____…" at bounding box center [576, 397] width 507 height 131
click at [361, 438] on span "that had been" at bounding box center [355, 442] width 45 height 9
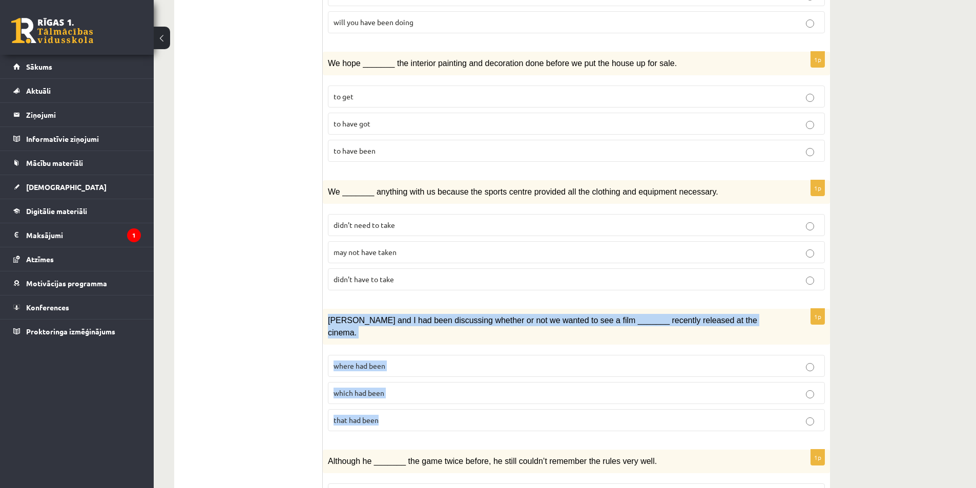
scroll to position [768, 0]
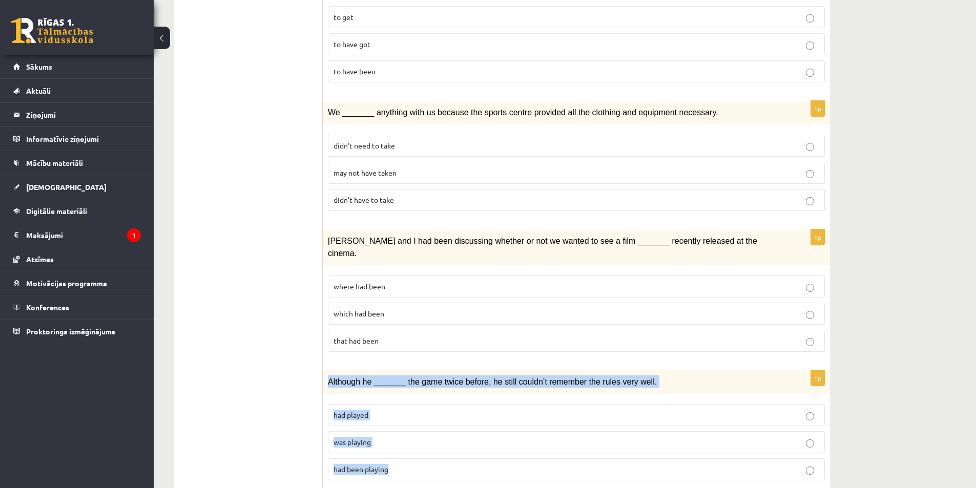
drag, startPoint x: 325, startPoint y: 353, endPoint x: 431, endPoint y: 433, distance: 133.2
click at [431, 433] on div "1p Although he _______ the game twice before, he still couldn’t remember the ru…" at bounding box center [576, 429] width 507 height 118
click at [370, 410] on p "had played" at bounding box center [576, 415] width 486 height 11
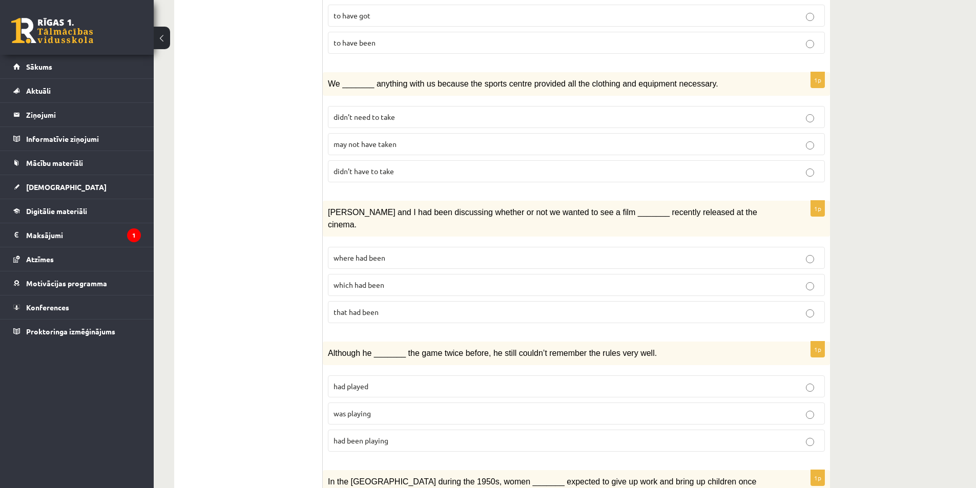
scroll to position [922, 0]
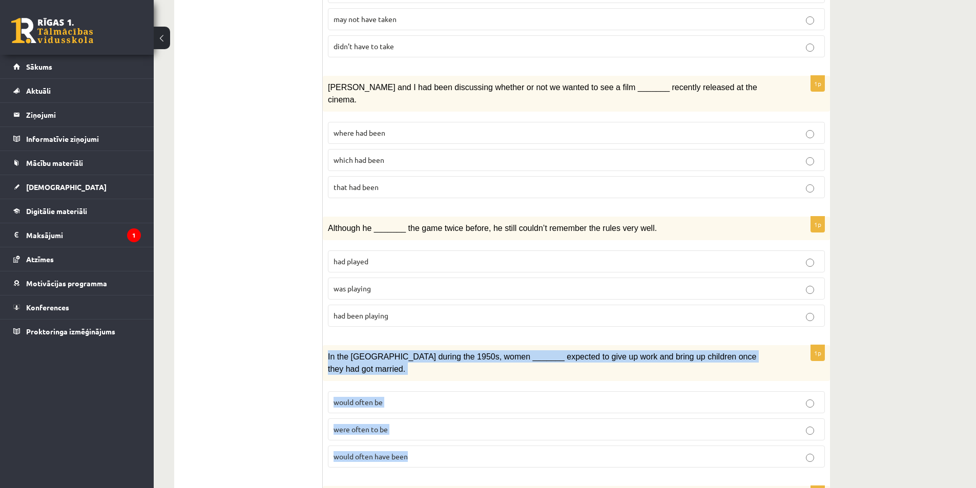
drag, startPoint x: 323, startPoint y: 327, endPoint x: 457, endPoint y: 400, distance: 152.4
click at [457, 400] on div "1p In the USA during the 1950s, women _______ expected to give up work and brin…" at bounding box center [576, 410] width 507 height 131
click at [351, 397] on span "would often be" at bounding box center [357, 401] width 49 height 9
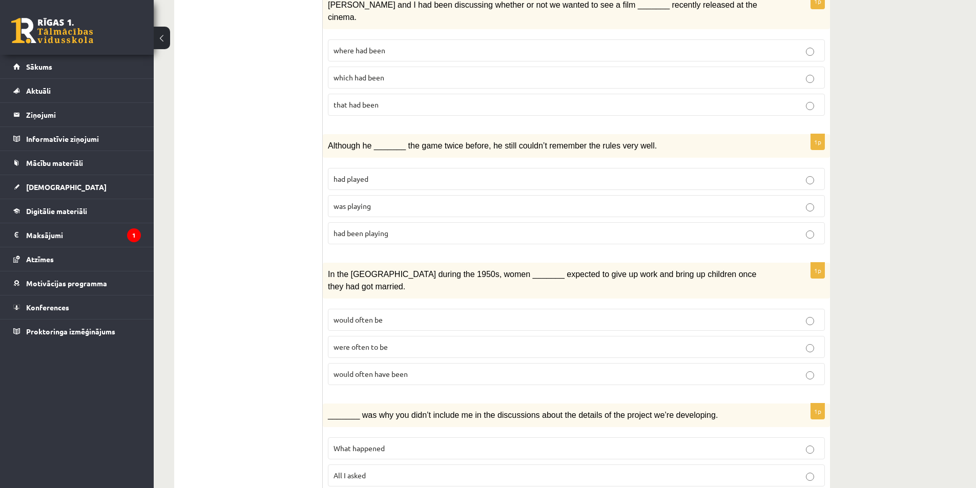
scroll to position [1027, 0]
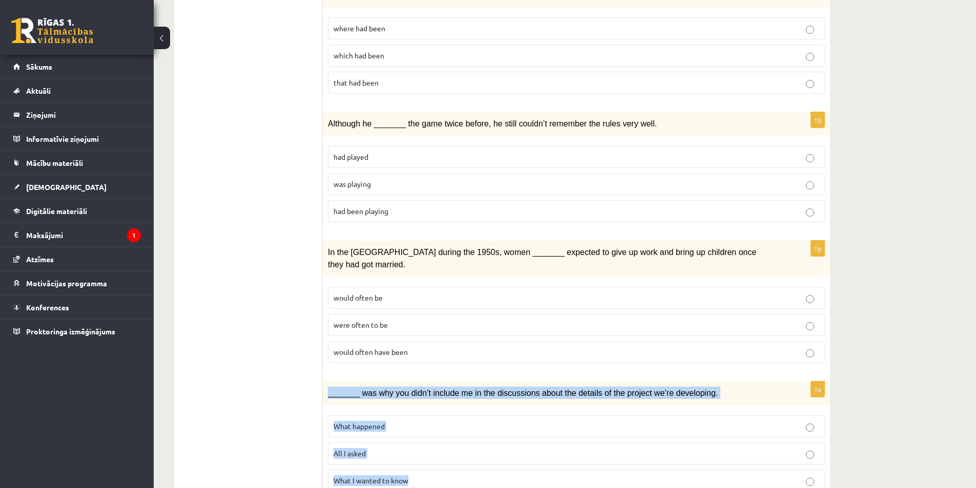
drag, startPoint x: 325, startPoint y: 351, endPoint x: 476, endPoint y: 435, distance: 172.6
click at [476, 435] on div "1p _______ was why you didn’t include me in the discussions about the details o…" at bounding box center [576, 441] width 507 height 118
click at [380, 476] on span "What I wanted to know" at bounding box center [370, 480] width 75 height 9
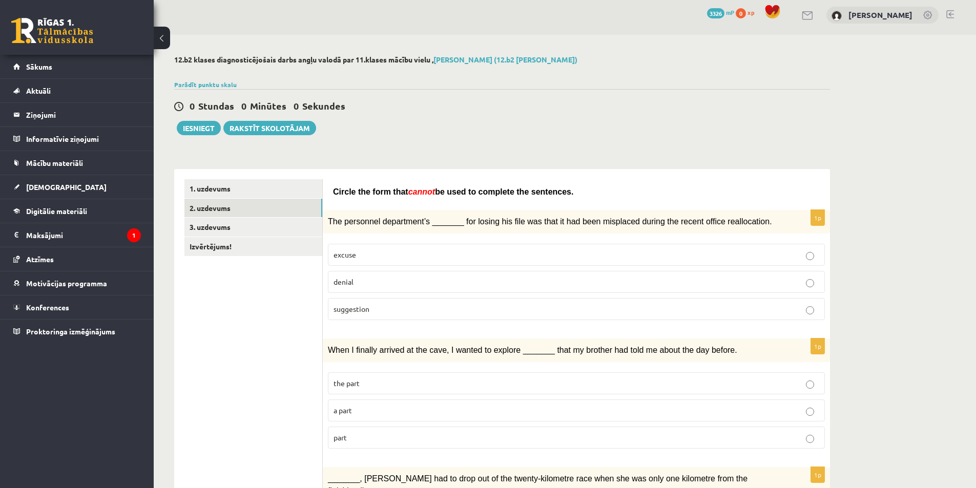
scroll to position [0, 0]
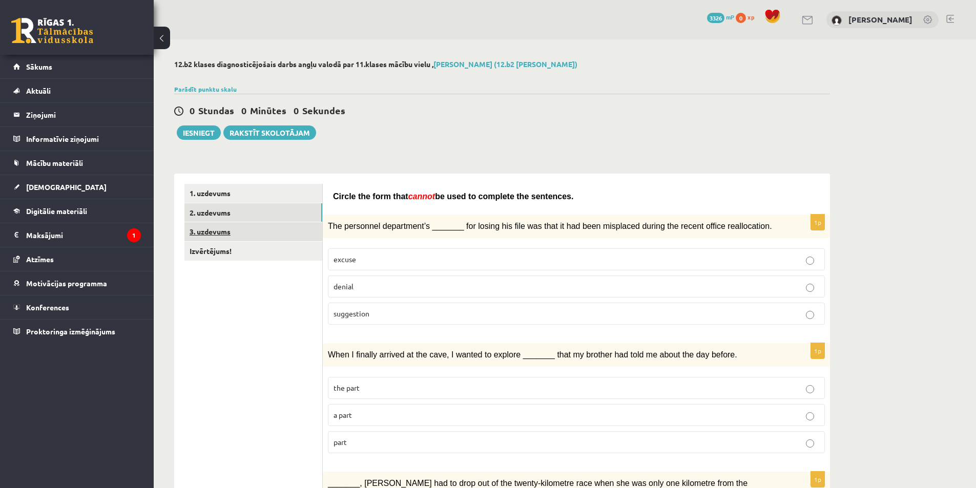
click at [223, 233] on link "3. uzdevums" at bounding box center [253, 231] width 138 height 19
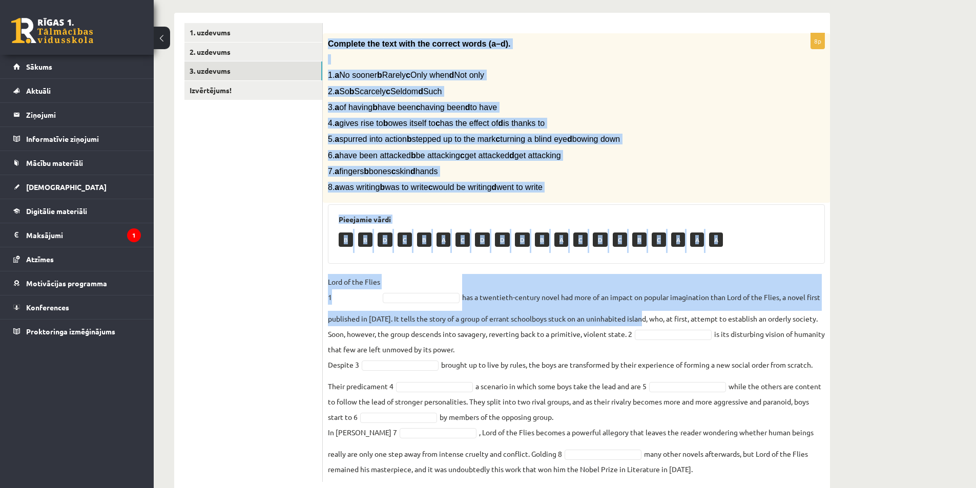
scroll to position [186, 0]
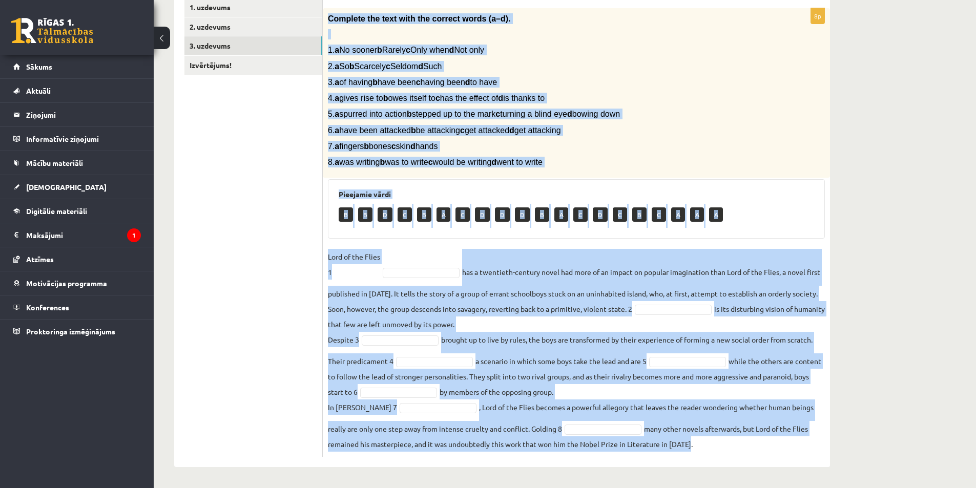
drag, startPoint x: 329, startPoint y: 203, endPoint x: 774, endPoint y: 445, distance: 506.3
click at [774, 445] on div "8p Complete the text with the correct words (a–d). 1. a No sooner b Rarely c On…" at bounding box center [576, 232] width 507 height 449
click at [798, 190] on h3 "Pieejamie vārdi" at bounding box center [576, 194] width 475 height 9
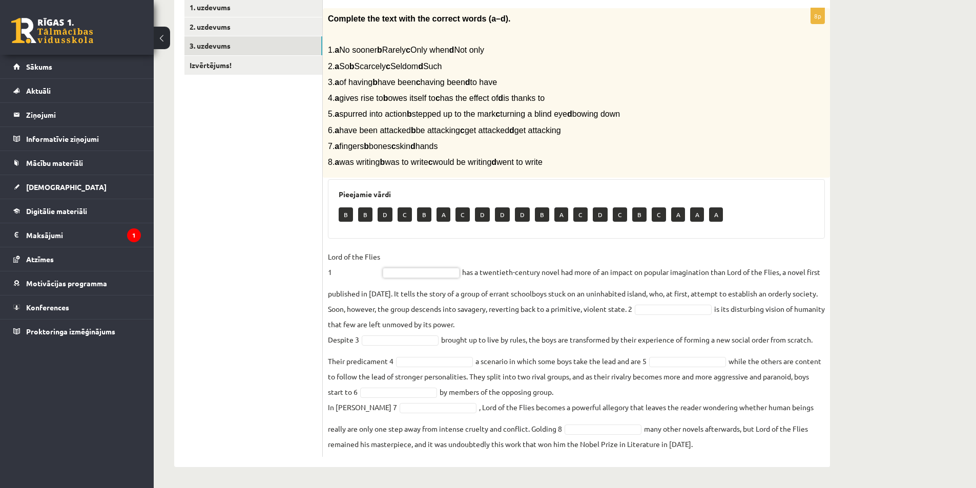
drag, startPoint x: 412, startPoint y: 277, endPoint x: 412, endPoint y: 268, distance: 8.7
type input "*"
click at [388, 284] on fieldset "Lord of the Flies 1 D * has a twentieth-century novel had more of an impact on …" at bounding box center [576, 350] width 497 height 203
click at [622, 292] on fieldset "Lord of the Flies 1 D * has a twentieth-century novel had more of an impact on …" at bounding box center [576, 350] width 497 height 203
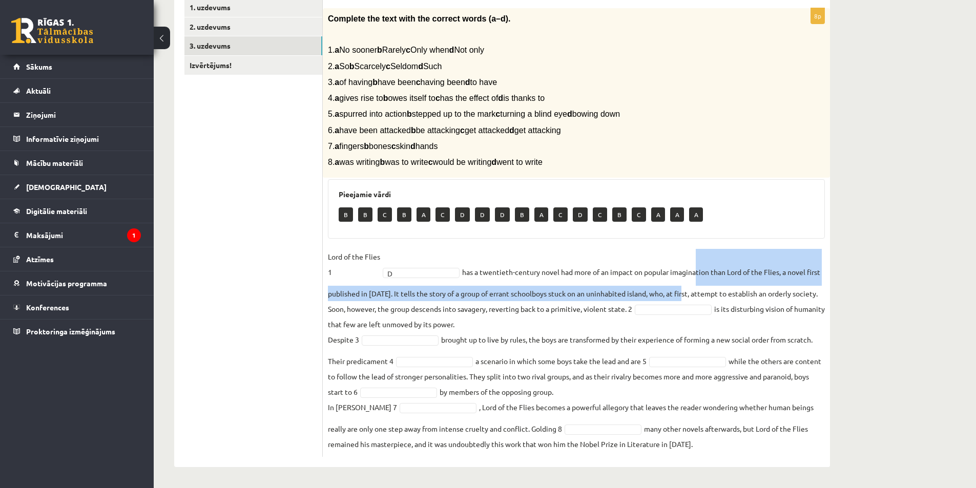
click at [698, 286] on fieldset "Lord of the Flies 1 D * has a twentieth-century novel had more of an impact on …" at bounding box center [576, 350] width 497 height 203
click at [746, 285] on fieldset "Lord of the Flies 1 D * has a twentieth-century novel had more of an impact on …" at bounding box center [576, 350] width 497 height 203
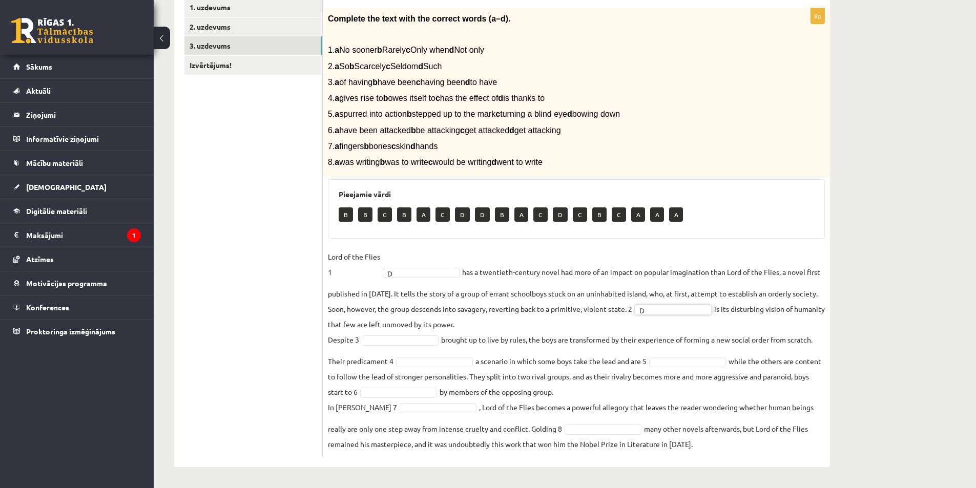
scroll to position [12, 0]
drag, startPoint x: 683, startPoint y: 312, endPoint x: 623, endPoint y: 314, distance: 59.5
type input "*"
click at [654, 302] on body "0 Dāvanas 3326 mP 0 xp Sigurds Kozlovskis Sākums Aktuāli Kā mācīties eSKOLĀ Kon…" at bounding box center [488, 58] width 976 height 488
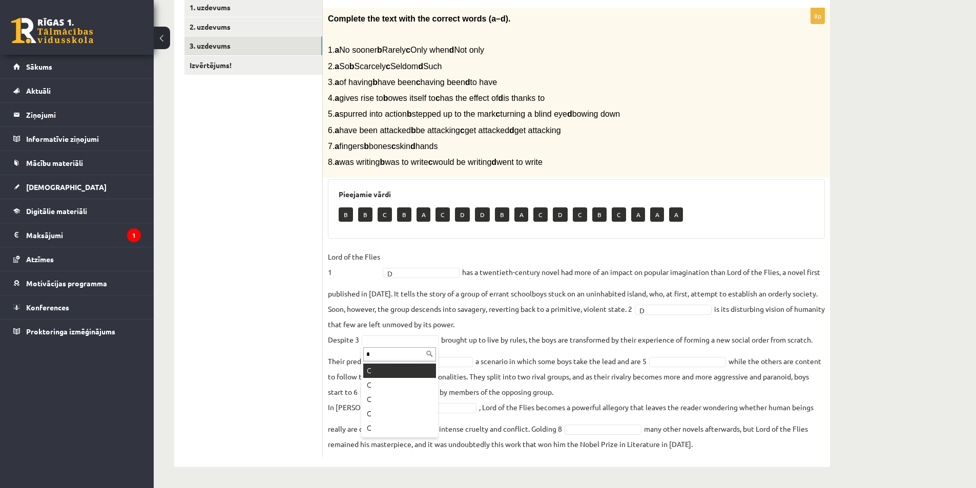
type input "*"
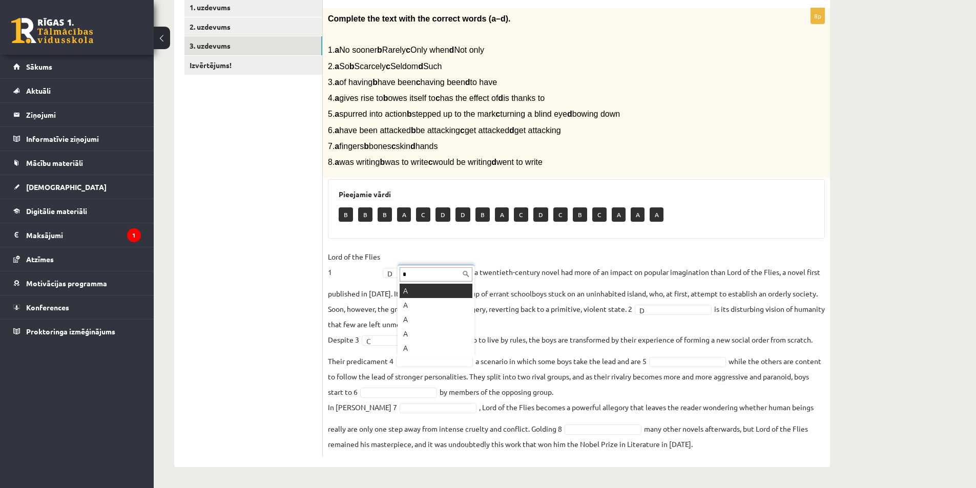
type input "*"
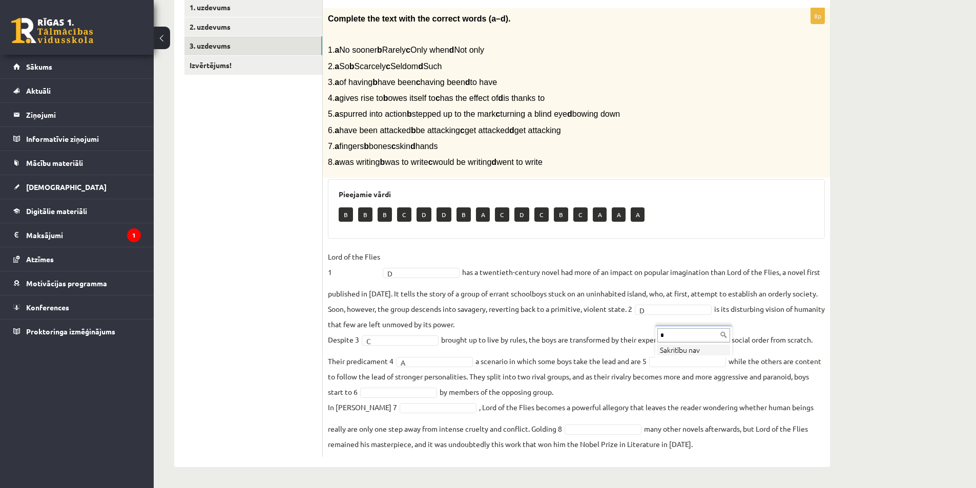
drag, startPoint x: 675, startPoint y: 333, endPoint x: 610, endPoint y: 333, distance: 65.1
click at [605, 302] on body "0 Dāvanas 3326 mP 0 xp Sigurds Kozlovskis Sākums Aktuāli Kā mācīties eSKOLĀ Kon…" at bounding box center [488, 58] width 976 height 488
type input "*"
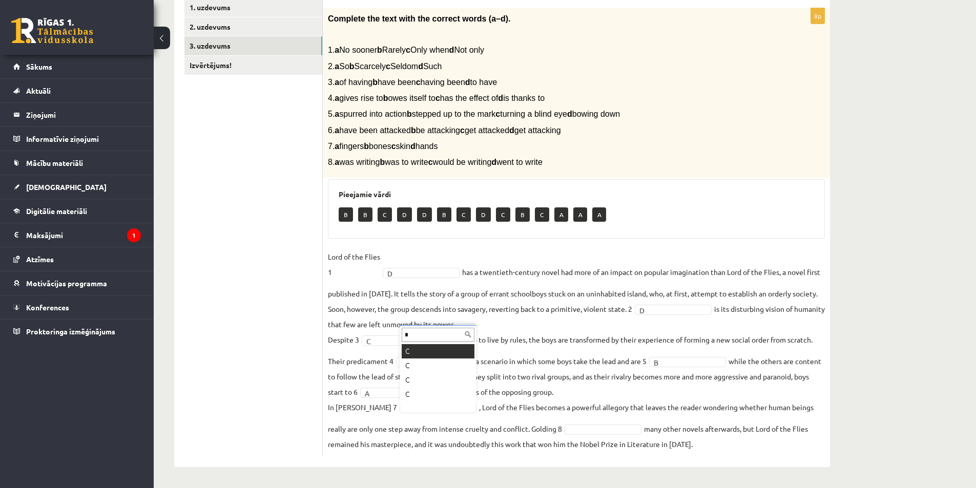
type input "*"
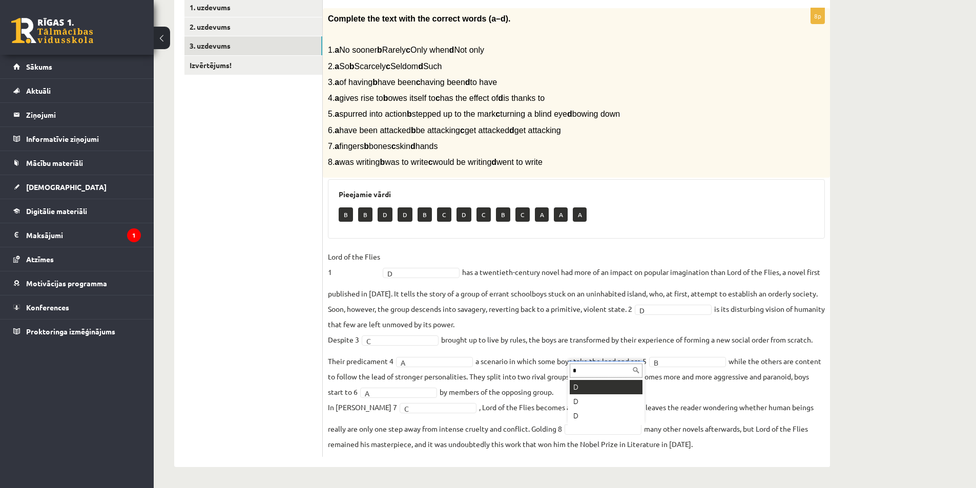
type input "*"
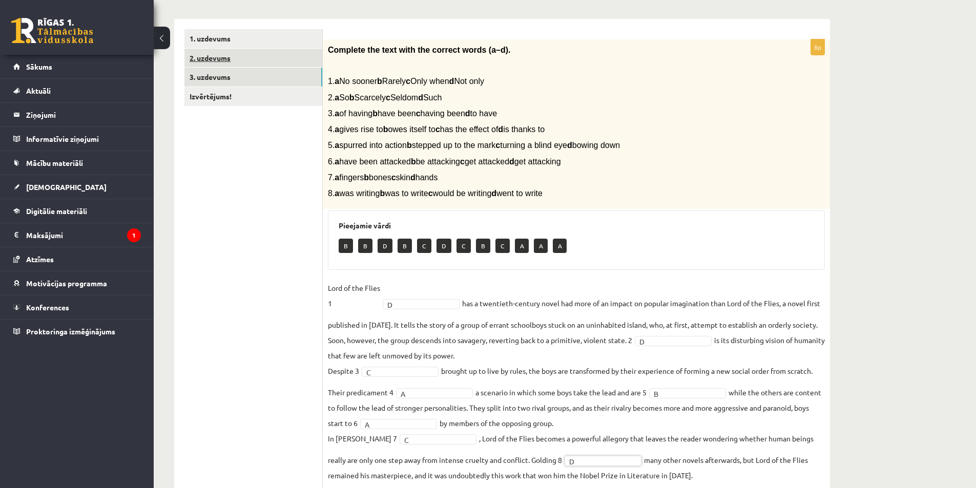
scroll to position [33, 0]
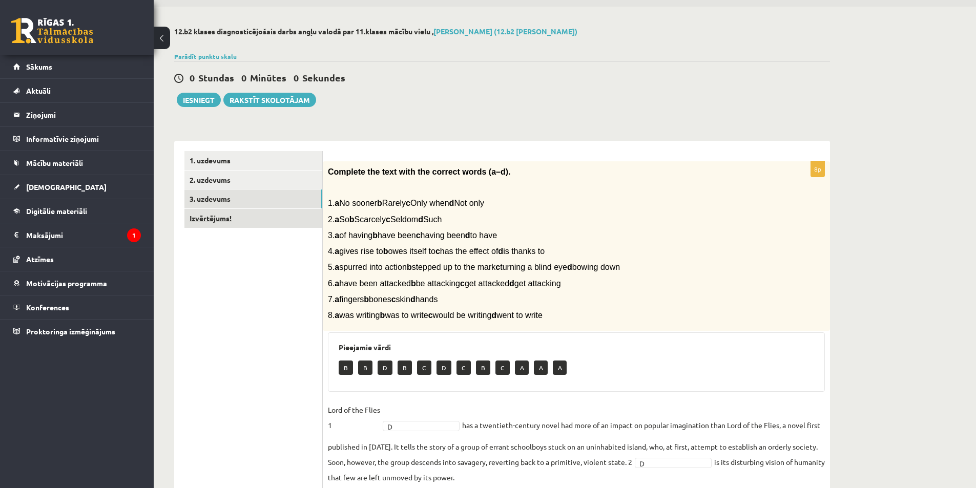
click at [236, 222] on link "Izvērtējums!" at bounding box center [253, 218] width 138 height 19
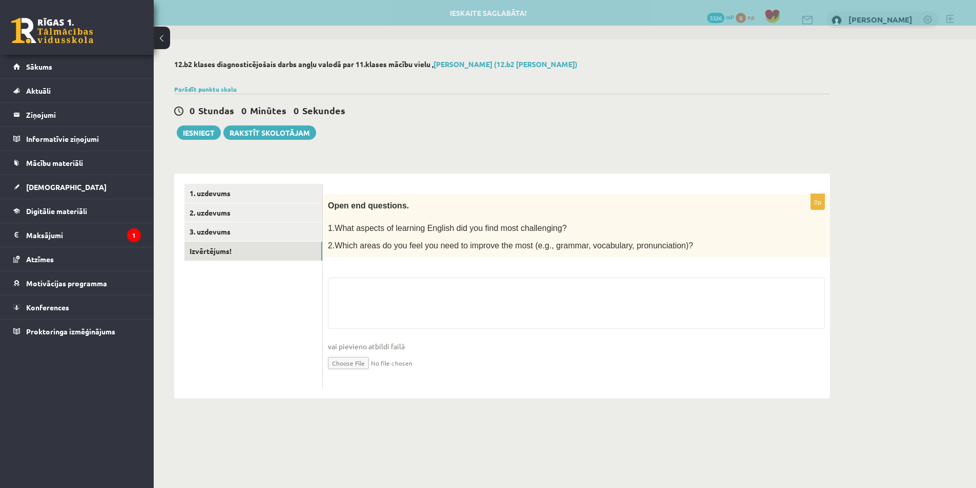
click at [328, 208] on span "Open end questions." at bounding box center [368, 205] width 81 height 9
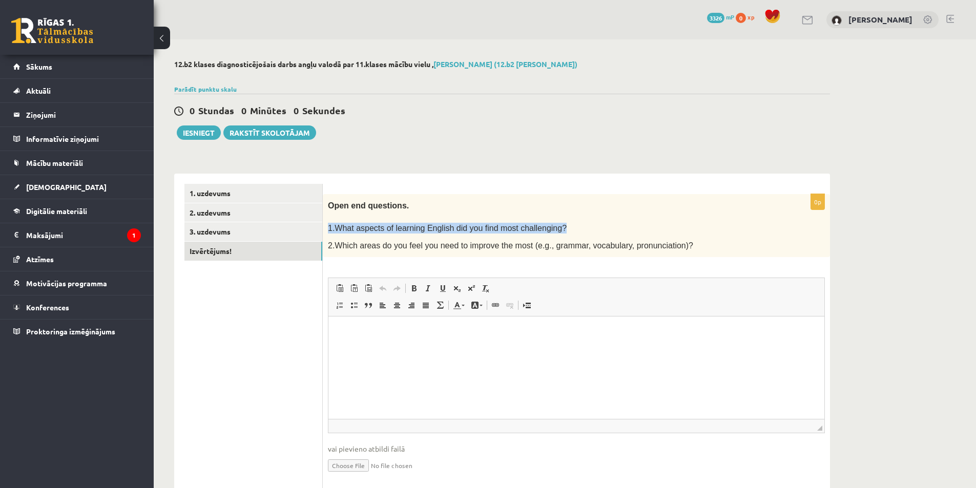
drag, startPoint x: 324, startPoint y: 231, endPoint x: 561, endPoint y: 226, distance: 236.7
click at [561, 226] on div "Open end questions. 1.What aspects of learning English did you find most challe…" at bounding box center [576, 226] width 507 height 64
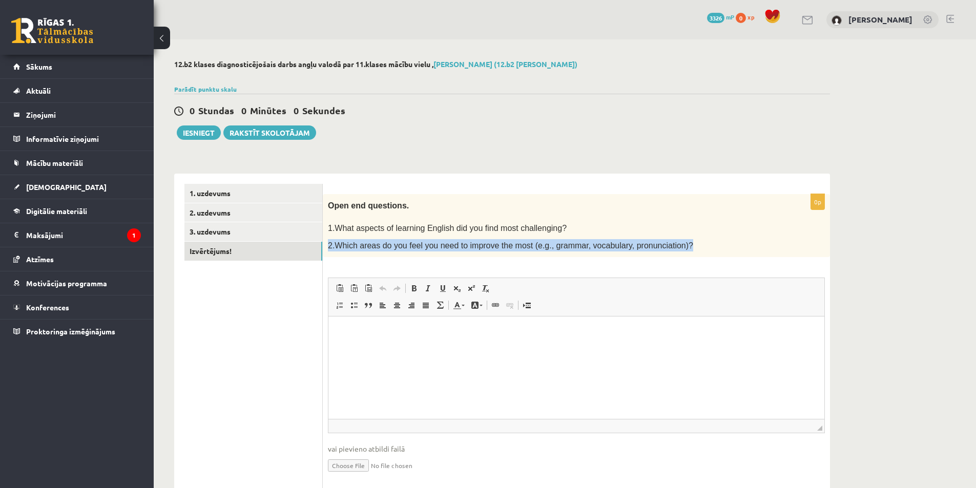
drag, startPoint x: 328, startPoint y: 246, endPoint x: 672, endPoint y: 247, distance: 343.7
click at [672, 247] on p "2.Which areas do you feel you need to improve the most (e.g., grammar, vocabula…" at bounding box center [551, 245] width 446 height 12
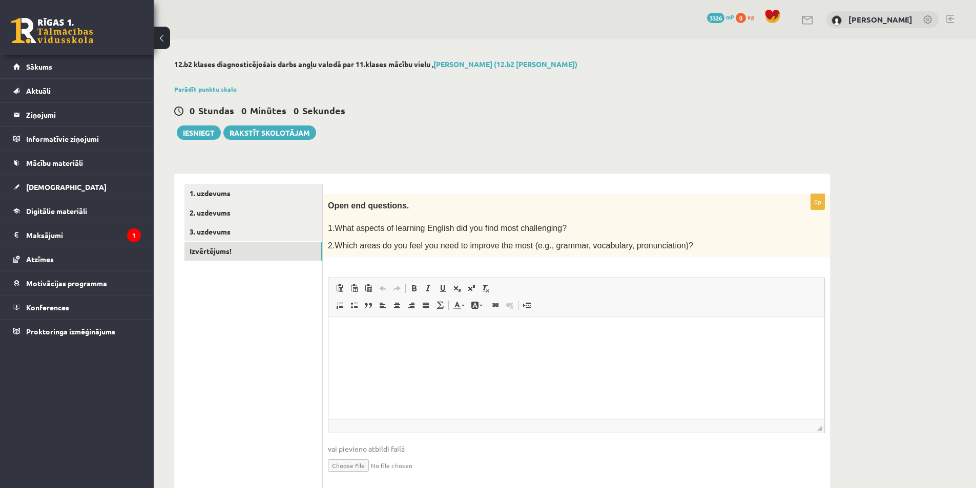
click at [684, 208] on p "Open end questions." at bounding box center [551, 205] width 446 height 12
drag, startPoint x: 519, startPoint y: 245, endPoint x: 660, endPoint y: 249, distance: 140.9
click at [660, 249] on span "2.Which areas do you feel you need to improve the most (e.g., grammar, vocabula…" at bounding box center [510, 245] width 365 height 9
click at [637, 151] on div "12.b2 klases diagnosticējošais darbs angļu valodā par 11.klases mācību vielu , …" at bounding box center [502, 280] width 697 height 482
click at [457, 337] on p "Bagātinātā teksta redaktors, wiswyg-editor-user-answer-47363709229000" at bounding box center [576, 332] width 475 height 11
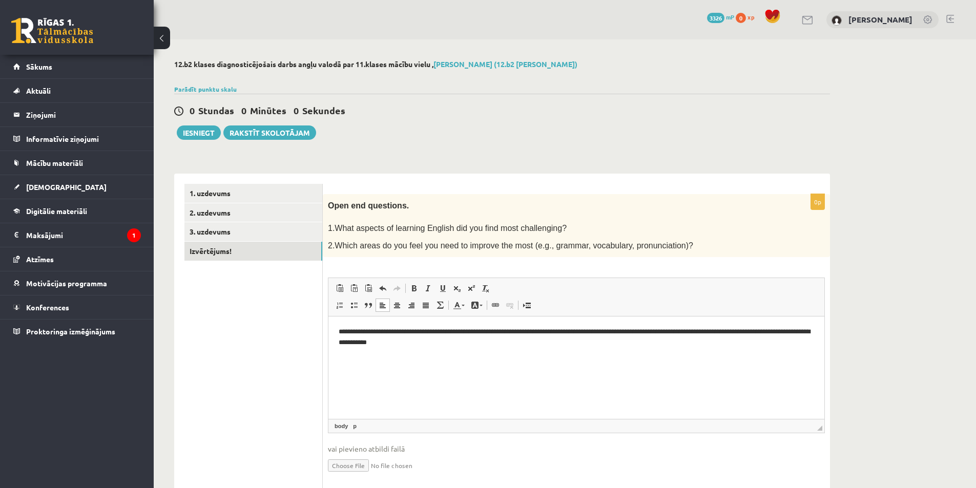
click at [566, 347] on p "**********" at bounding box center [576, 338] width 475 height 22
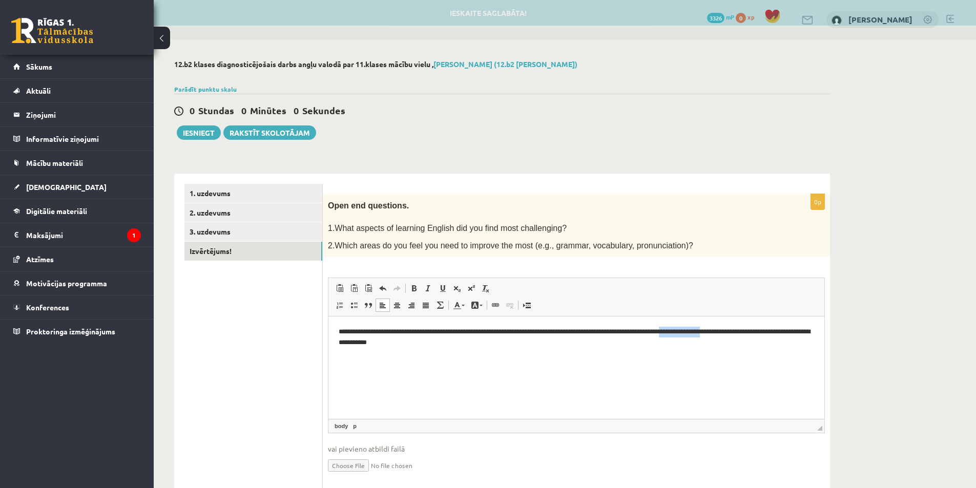
drag, startPoint x: 699, startPoint y: 332, endPoint x: 744, endPoint y: 333, distance: 44.6
click at [744, 333] on p "**********" at bounding box center [576, 338] width 475 height 22
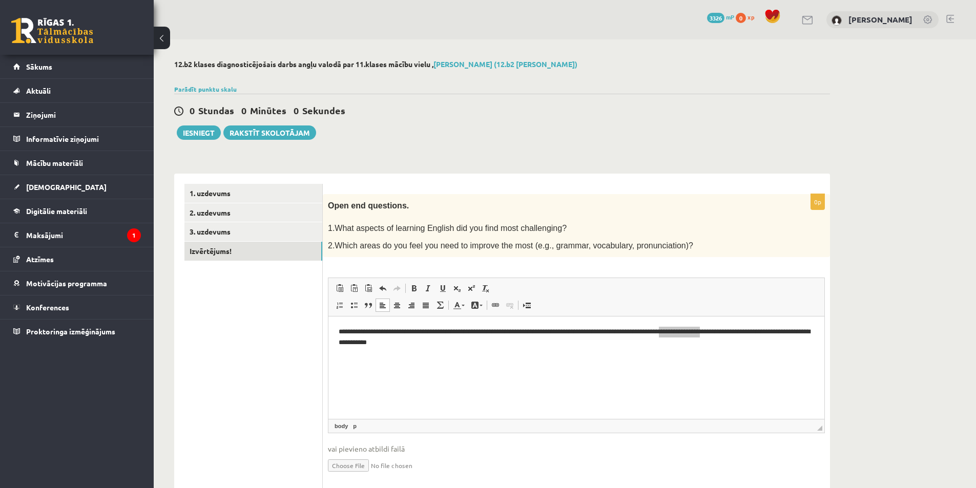
click at [925, 365] on div "12.b2 klases diagnosticējošais darbs angļu valodā par 11.klases mācību vielu , …" at bounding box center [565, 280] width 822 height 482
click at [765, 353] on html "**********" at bounding box center [576, 338] width 496 height 42
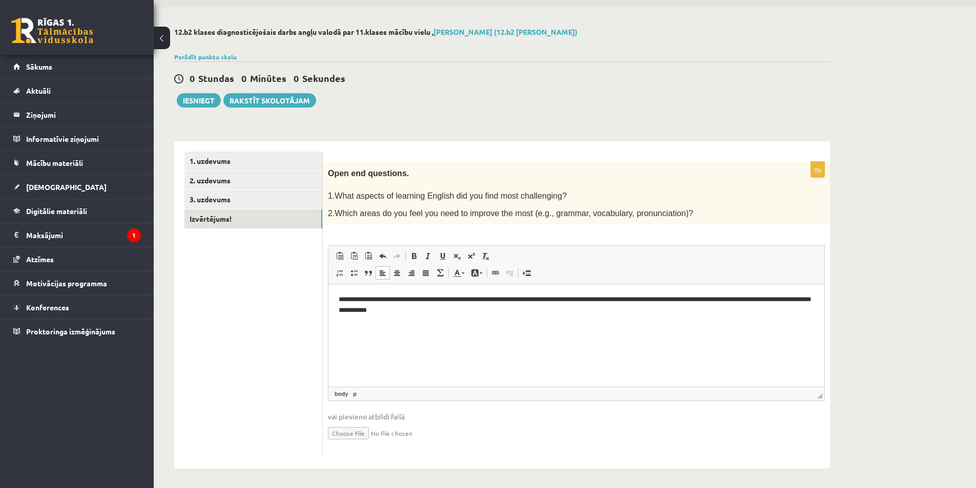
scroll to position [33, 0]
click at [210, 101] on button "Iesniegt" at bounding box center [199, 99] width 44 height 14
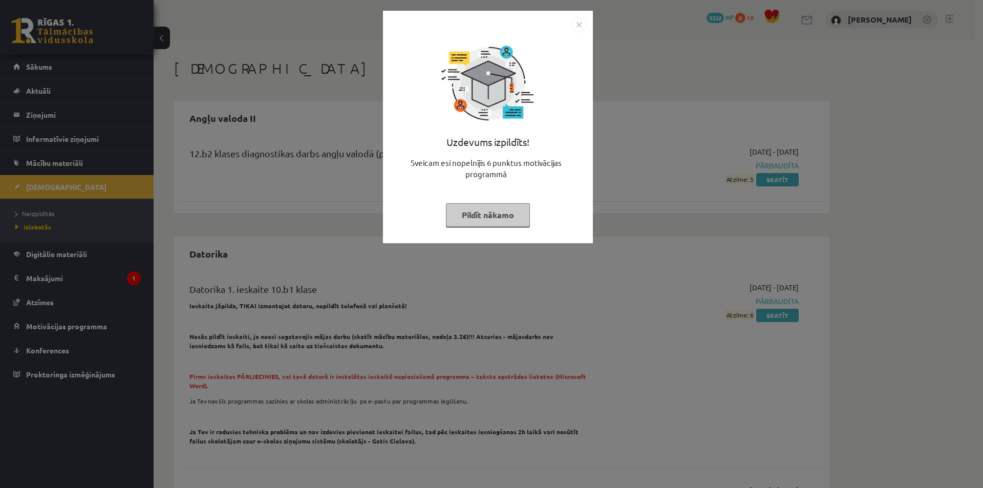
click at [485, 216] on button "Pildīt nākamo" at bounding box center [488, 215] width 84 height 24
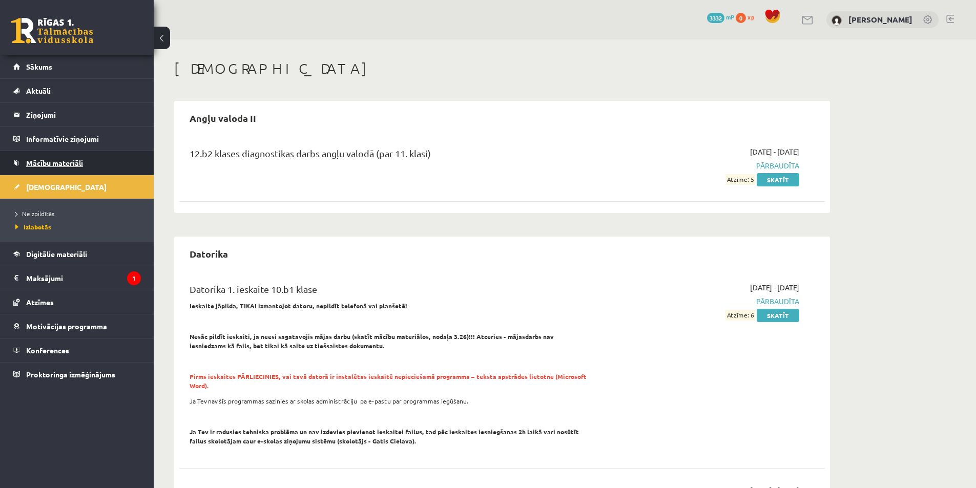
click at [76, 166] on span "Mācību materiāli" at bounding box center [54, 162] width 57 height 9
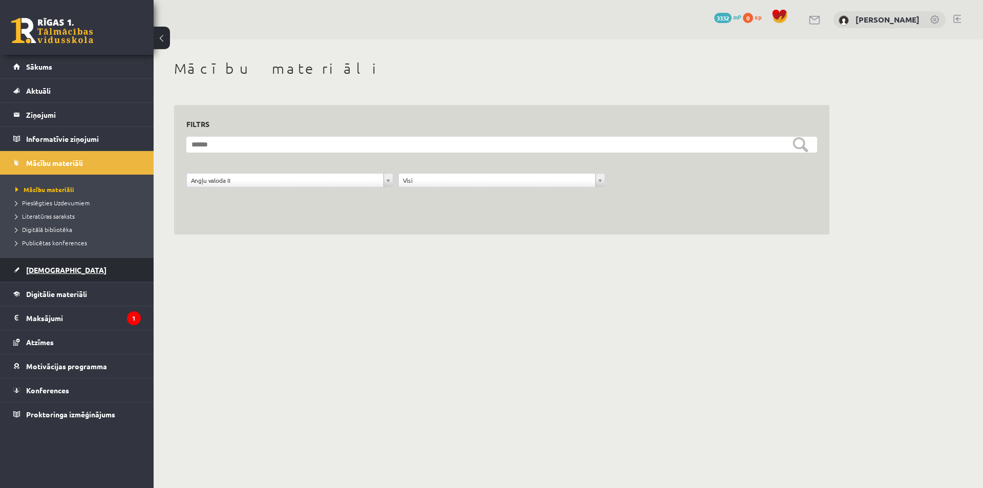
click at [61, 270] on link "[DEMOGRAPHIC_DATA]" at bounding box center [77, 270] width 128 height 24
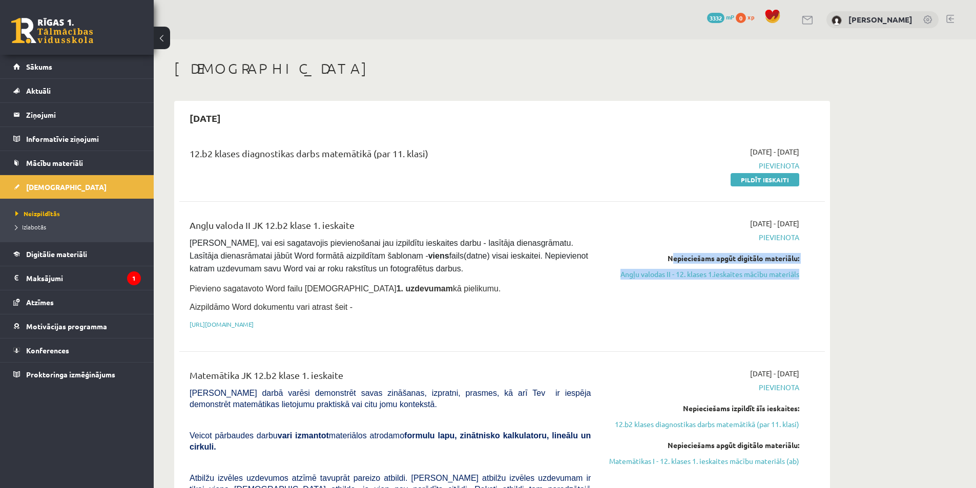
drag, startPoint x: 668, startPoint y: 256, endPoint x: 800, endPoint y: 268, distance: 132.2
click at [800, 268] on div "2025-09-01 - 2025-09-15 Pievienota Nepieciešams apgūt digitālo materiālu: Angļu…" at bounding box center [702, 276] width 208 height 117
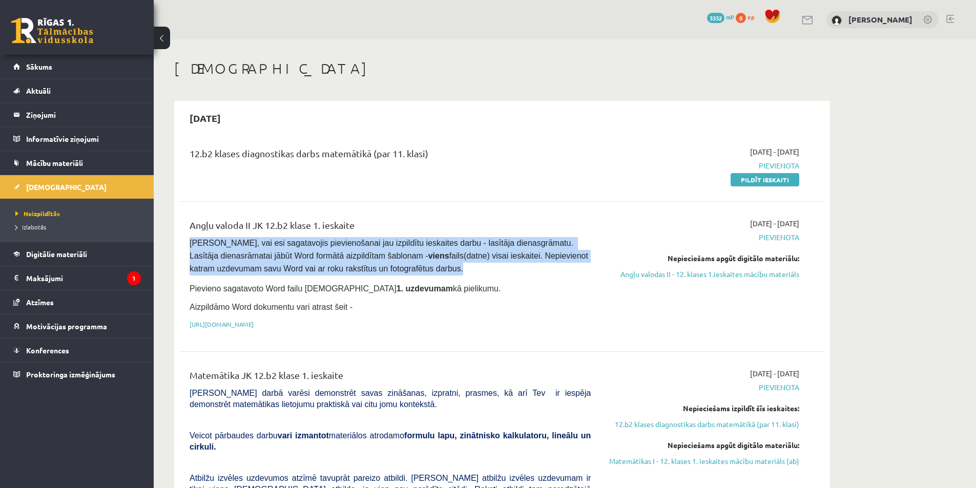
drag, startPoint x: 191, startPoint y: 245, endPoint x: 417, endPoint y: 270, distance: 228.4
click at [417, 270] on pre "Pārliecinies, vai esi sagatavojis pievienošanai jau izpildītu ieskaites darbu -…" at bounding box center [390, 256] width 401 height 38
click at [504, 273] on div "Angļu valoda II JK 12.b2 klase 1. ieskaite Pārliecinies, vai esi sagatavojis pi…" at bounding box center [390, 276] width 416 height 117
click at [507, 272] on pre "Pārliecinies, vai esi sagatavojis pievienošanai jau izpildītu ieskaites darbu -…" at bounding box center [390, 256] width 401 height 38
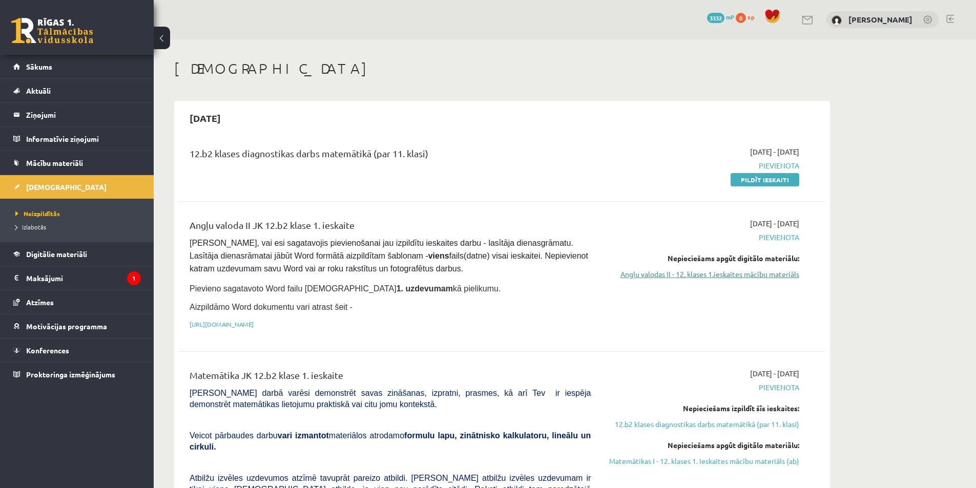
click at [740, 274] on link "Angļu valodas II - 12. klases 1.ieskaites mācību materiāls" at bounding box center [702, 274] width 193 height 11
click at [83, 159] on link "Mācību materiāli" at bounding box center [77, 163] width 128 height 24
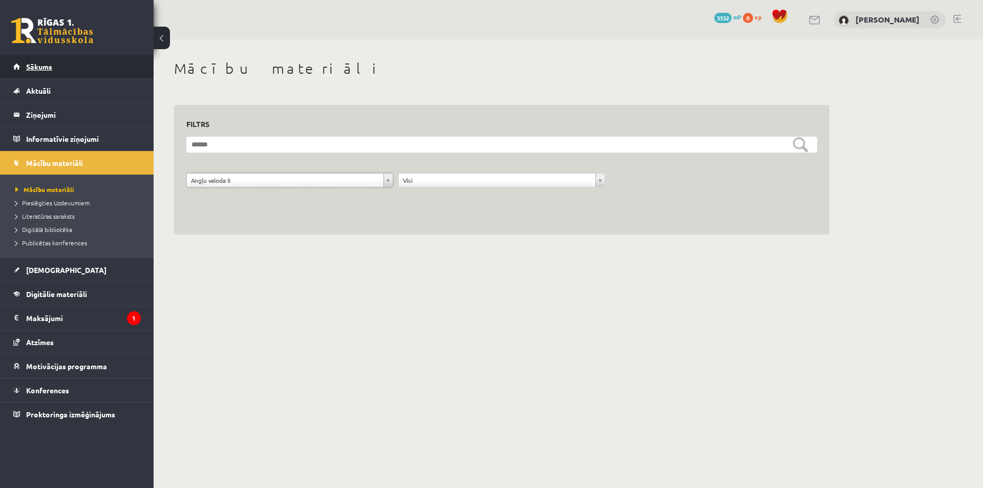
click at [44, 64] on span "Sākums" at bounding box center [39, 66] width 26 height 9
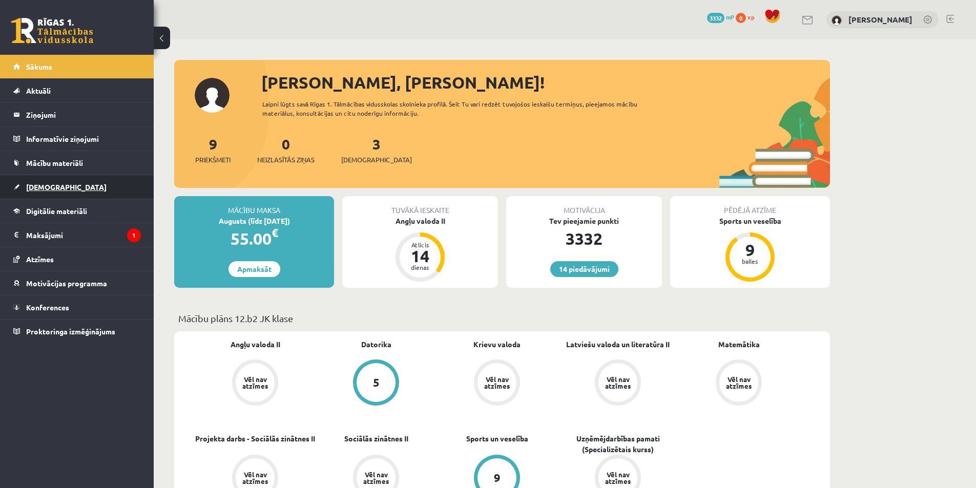
click at [64, 181] on link "[DEMOGRAPHIC_DATA]" at bounding box center [77, 187] width 128 height 24
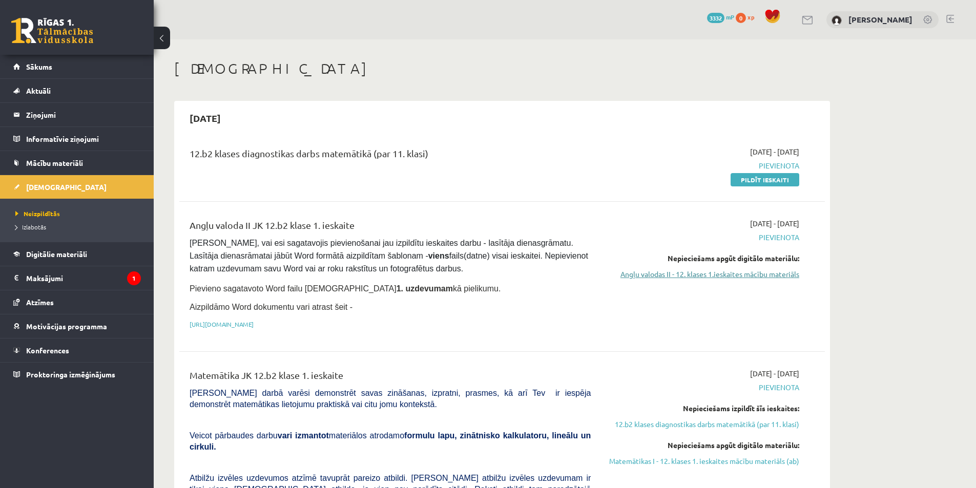
click at [699, 276] on link "Angļu valodas II - 12. klases 1.ieskaites mācību materiāls" at bounding box center [702, 274] width 193 height 11
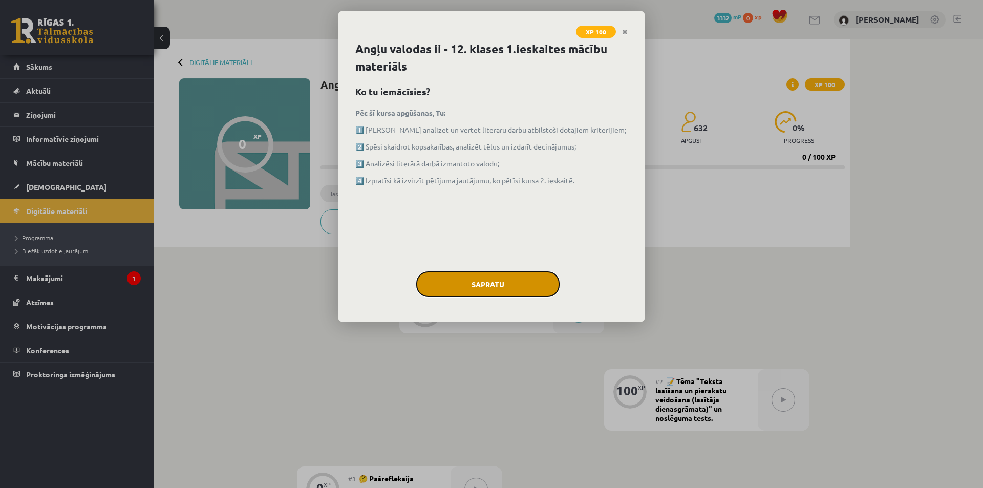
click at [500, 293] on button "Sapratu" at bounding box center [487, 284] width 143 height 26
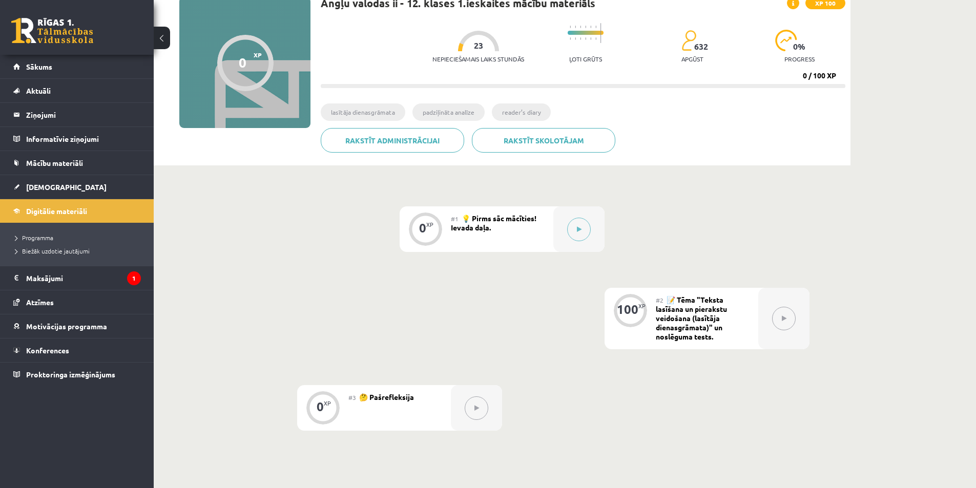
scroll to position [50, 0]
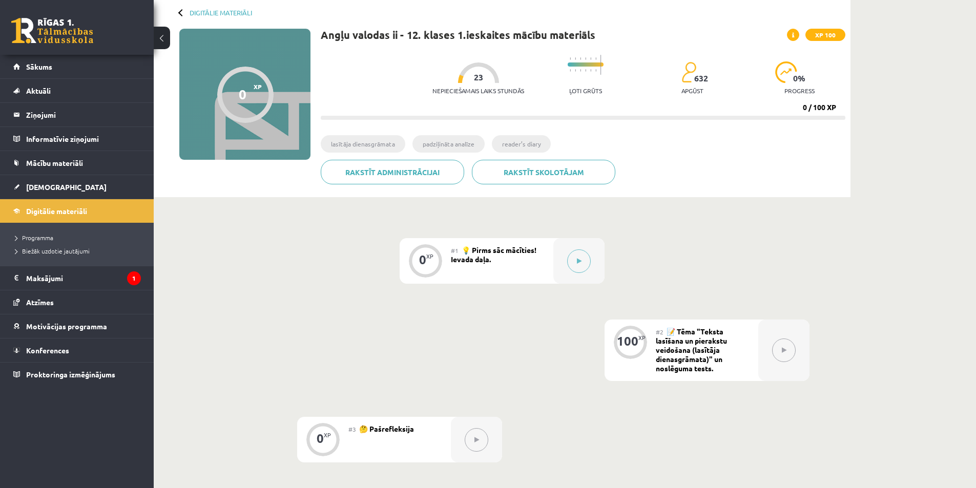
drag, startPoint x: 477, startPoint y: 78, endPoint x: 464, endPoint y: 78, distance: 13.8
click at [464, 78] on div at bounding box center [478, 72] width 41 height 20
drag, startPoint x: 687, startPoint y: 329, endPoint x: 720, endPoint y: 368, distance: 51.0
click at [720, 368] on div "#2 📝 Tēma "Teksta lasīšana un pierakstu veidošana (lasītāja dienasgrāmata)" un …" at bounding box center [707, 350] width 102 height 61
click at [719, 368] on div "#2 📝 Tēma "Teksta lasīšana un pierakstu veidošana (lasītāja dienasgrāmata)" un …" at bounding box center [707, 350] width 102 height 61
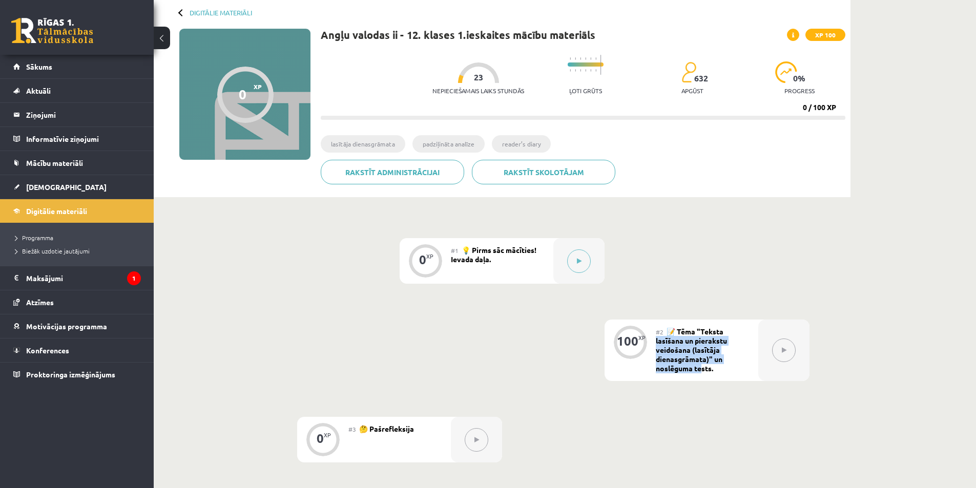
drag, startPoint x: 656, startPoint y: 340, endPoint x: 701, endPoint y: 365, distance: 51.6
click at [701, 365] on span "📝 Tēma "Teksta lasīšana un pierakstu veidošana (lasītāja dienasgrāmata)" un nos…" at bounding box center [691, 350] width 71 height 46
click at [90, 68] on link "Sākums" at bounding box center [77, 67] width 128 height 24
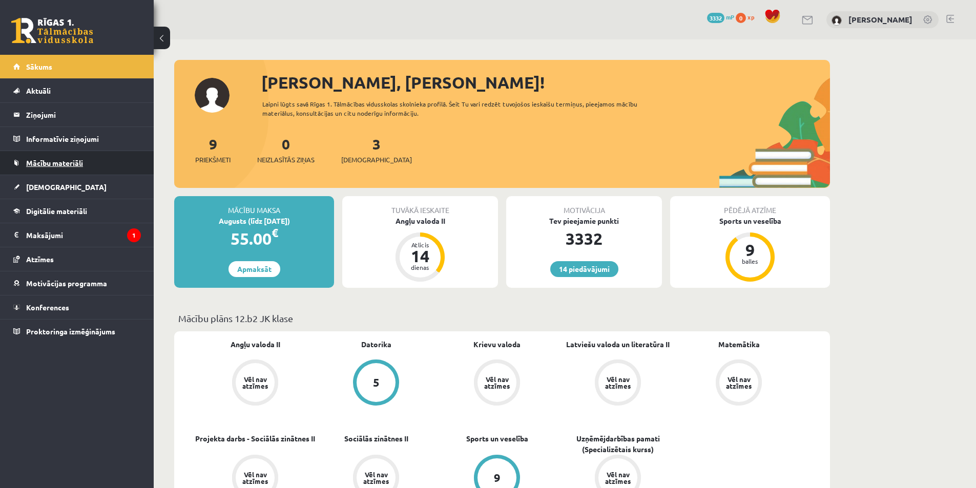
click at [71, 160] on span "Mācību materiāli" at bounding box center [54, 162] width 57 height 9
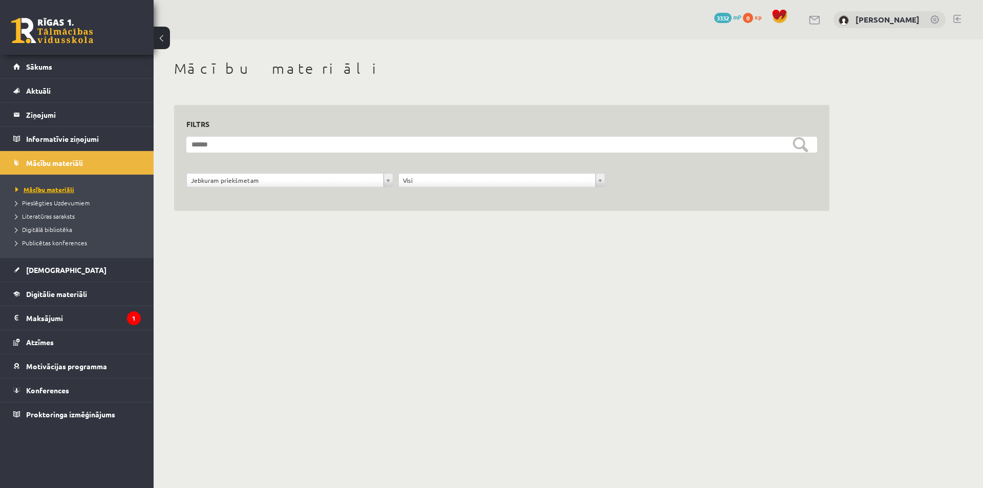
click at [83, 186] on link "Mācību materiāli" at bounding box center [79, 189] width 128 height 9
click at [71, 164] on span "Mācību materiāli" at bounding box center [54, 162] width 57 height 9
click at [49, 266] on span "[DEMOGRAPHIC_DATA]" at bounding box center [66, 269] width 80 height 9
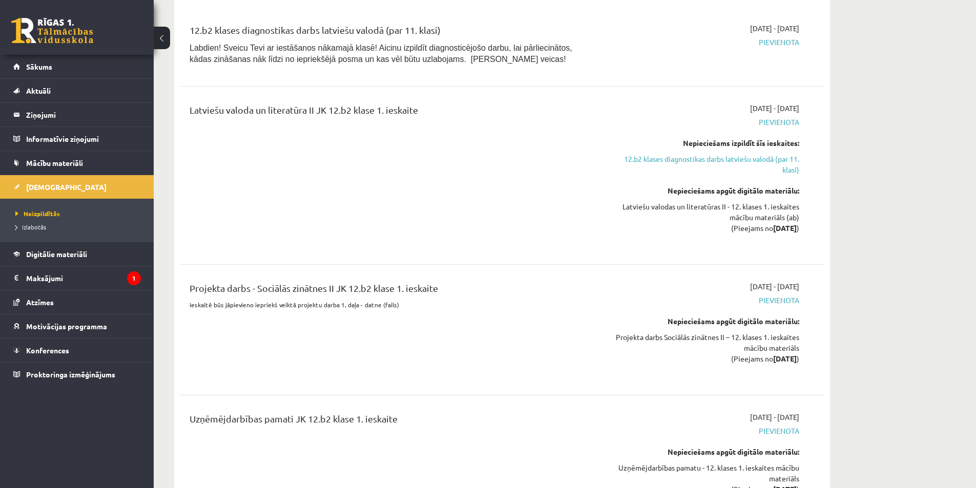
scroll to position [1383, 0]
